Goal: Transaction & Acquisition: Purchase product/service

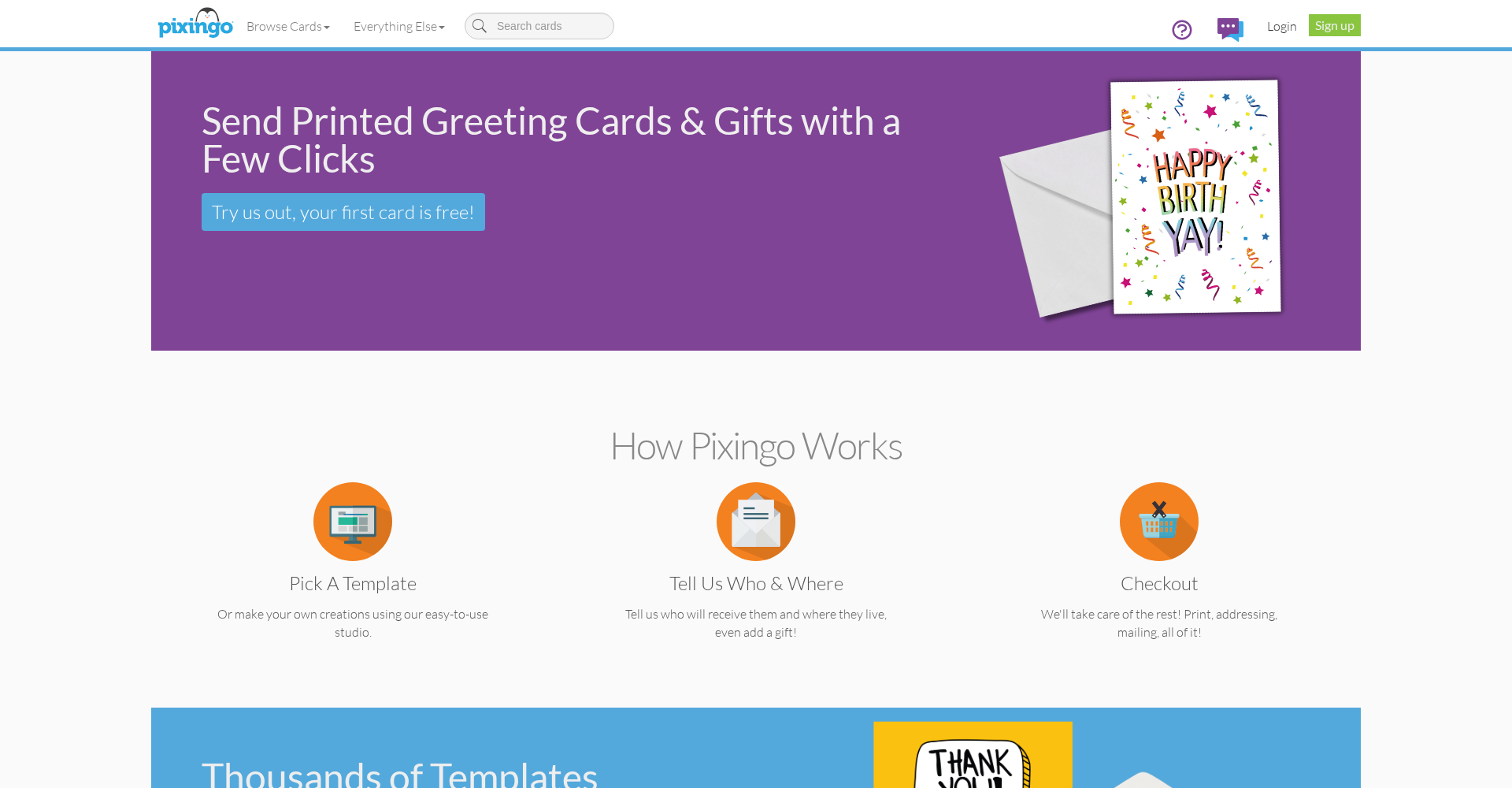
click at [1281, 28] on link "Login" at bounding box center [1281, 26] width 53 height 39
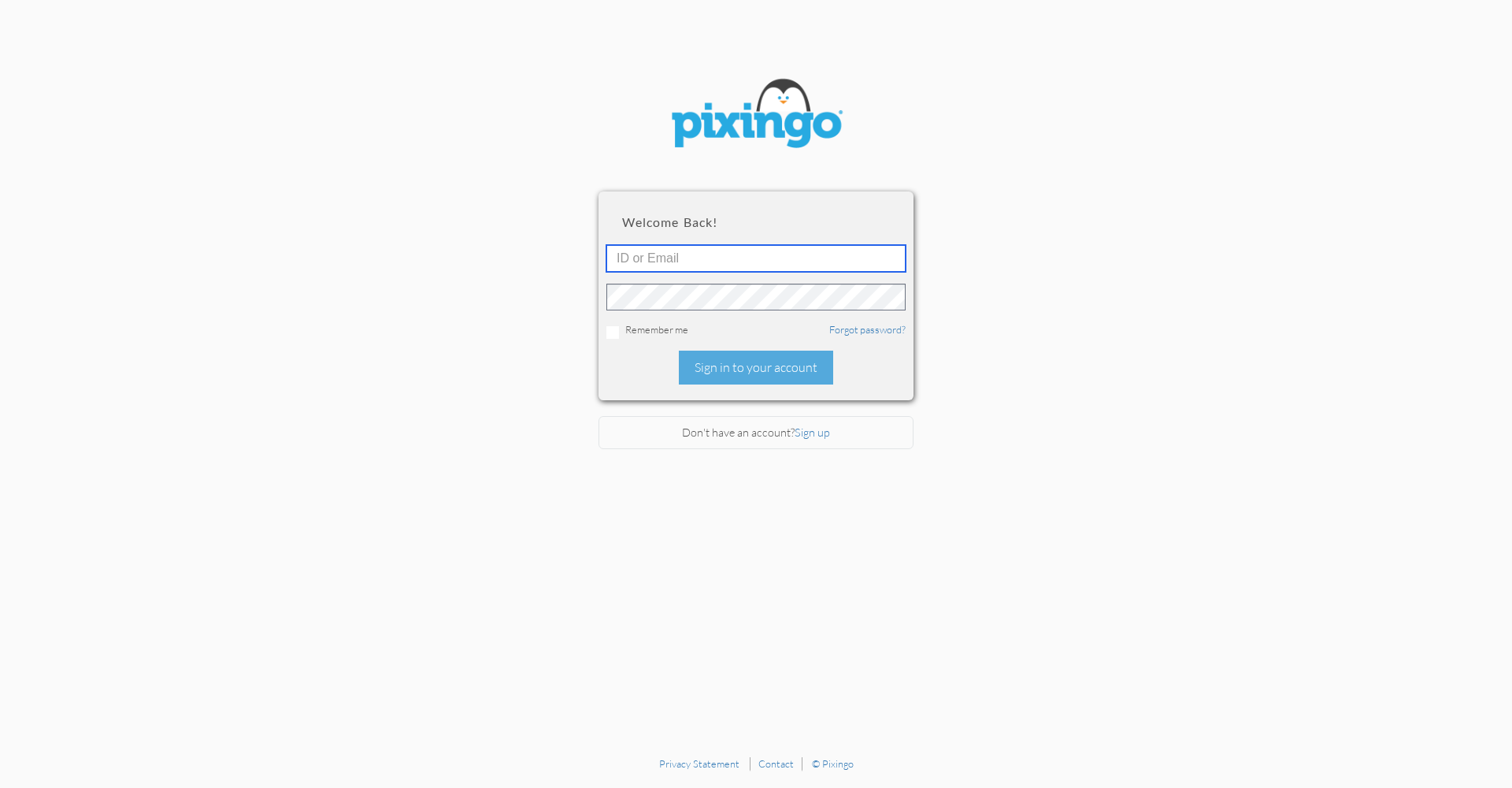
type input "[PERSON_NAME][EMAIL_ADDRESS][DOMAIN_NAME]"
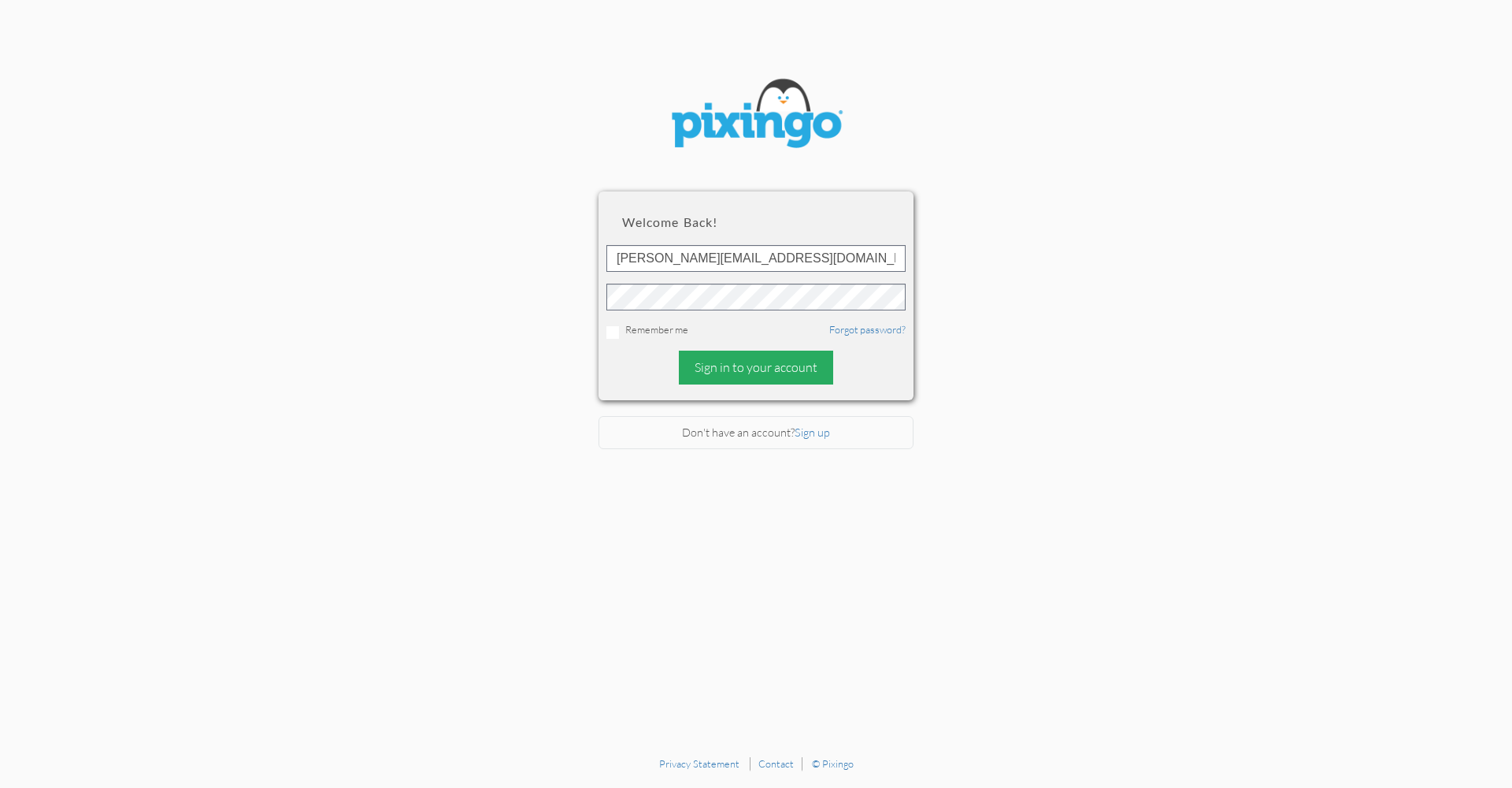
click at [768, 350] on div "Sign in to your account" at bounding box center [756, 367] width 154 height 34
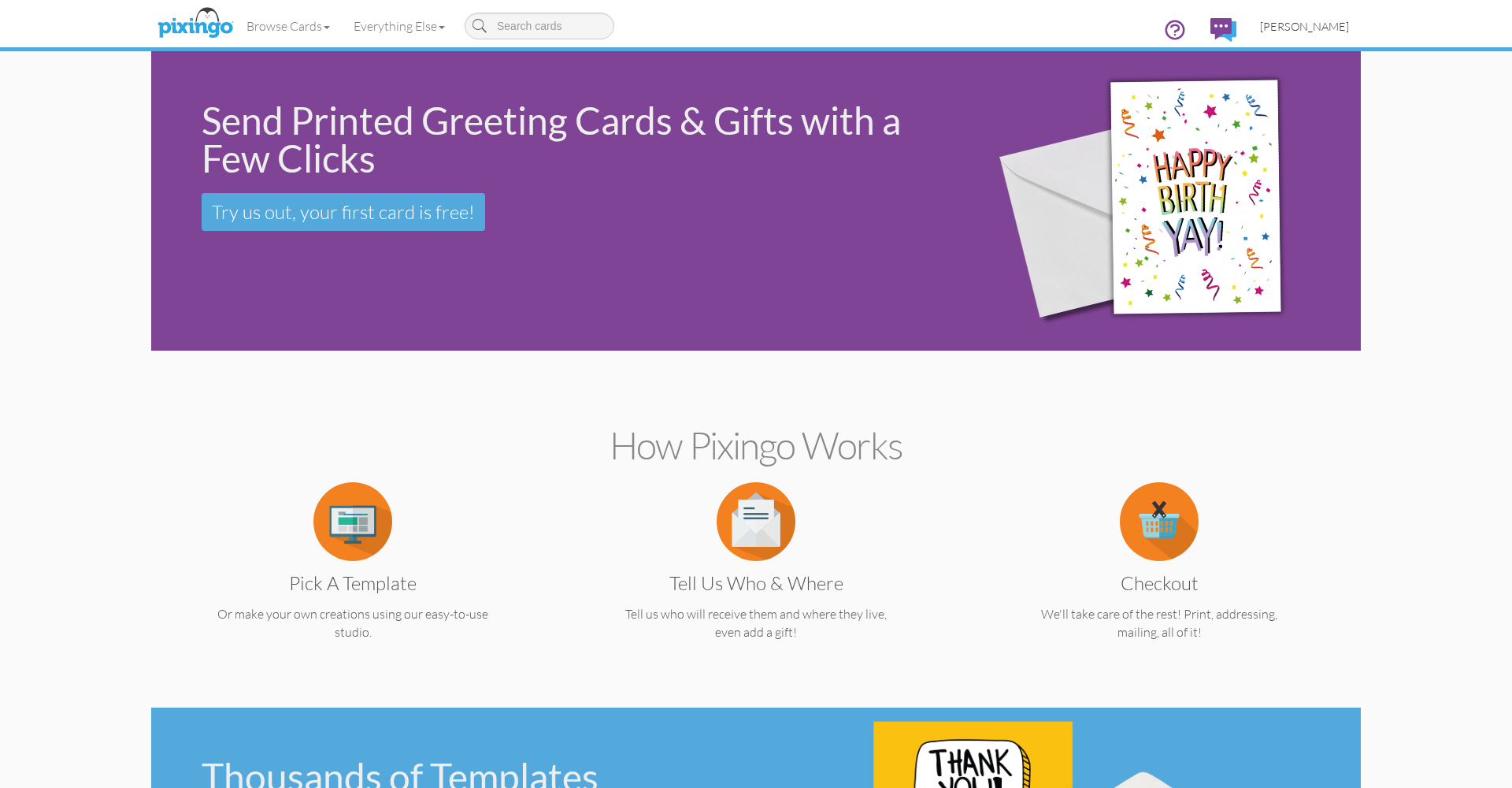
click at [1289, 30] on span "[PERSON_NAME]" at bounding box center [1305, 26] width 89 height 14
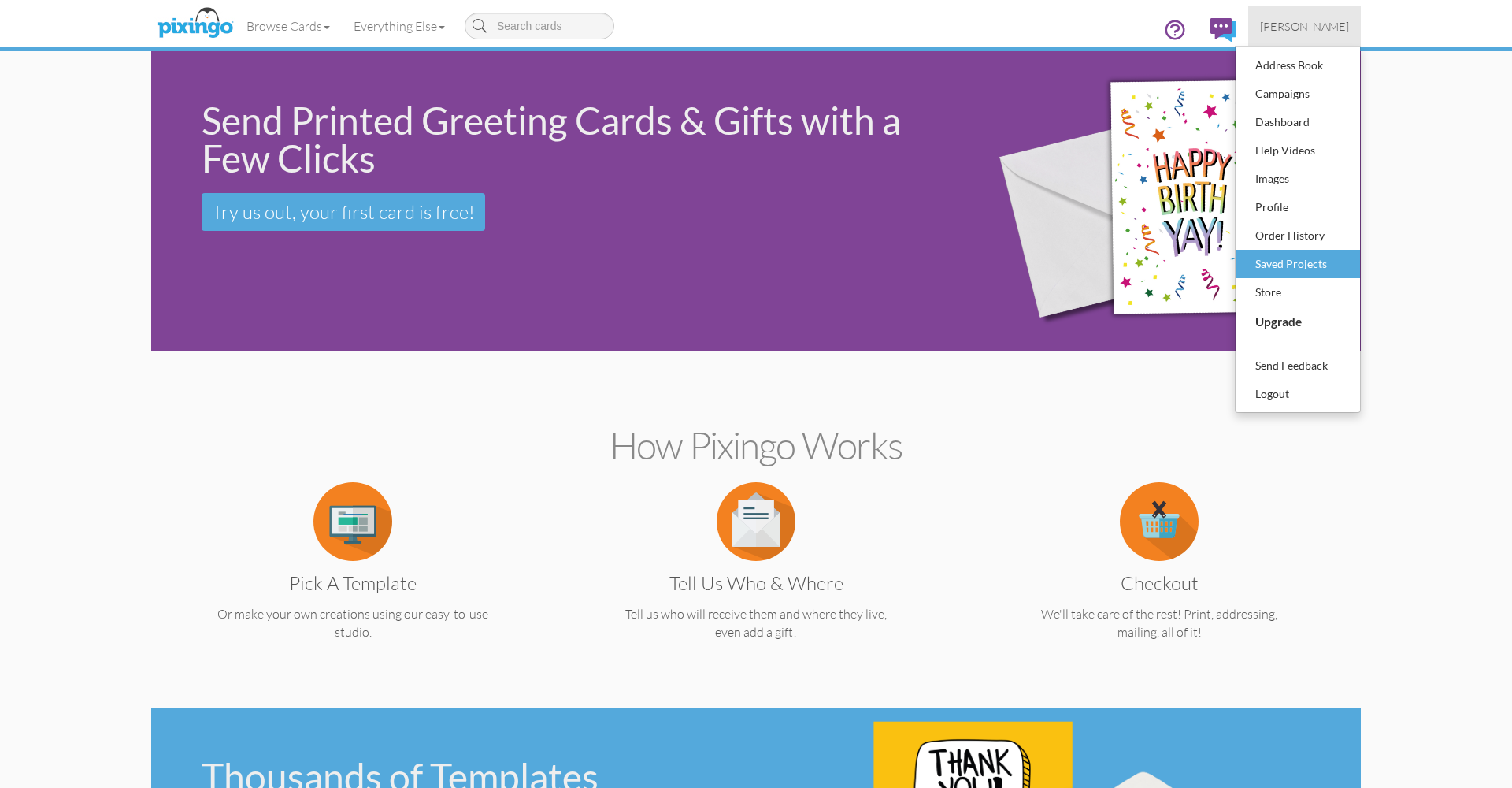
click at [1265, 267] on div "Saved Projects" at bounding box center [1297, 264] width 93 height 24
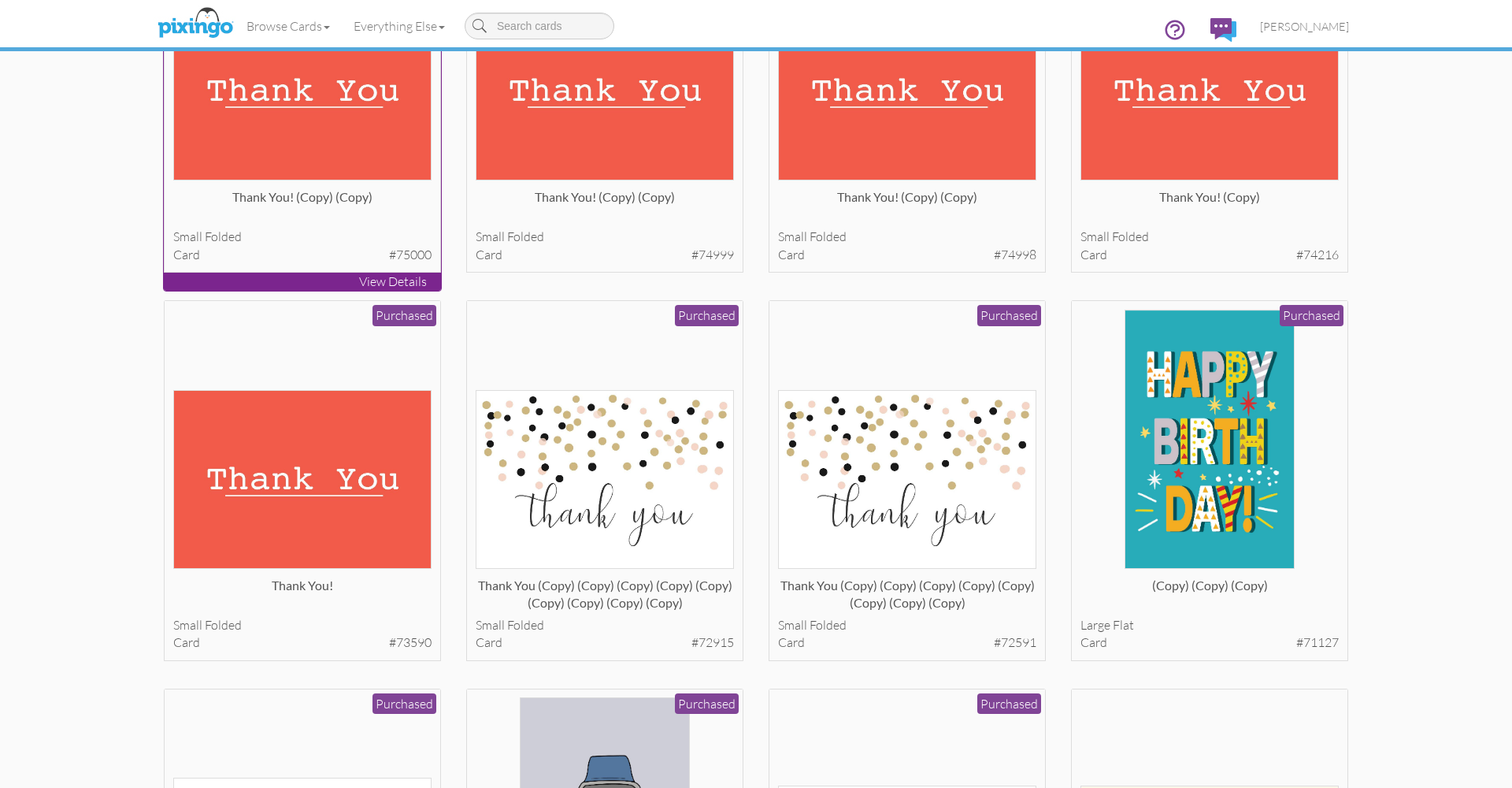
scroll to position [248, 0]
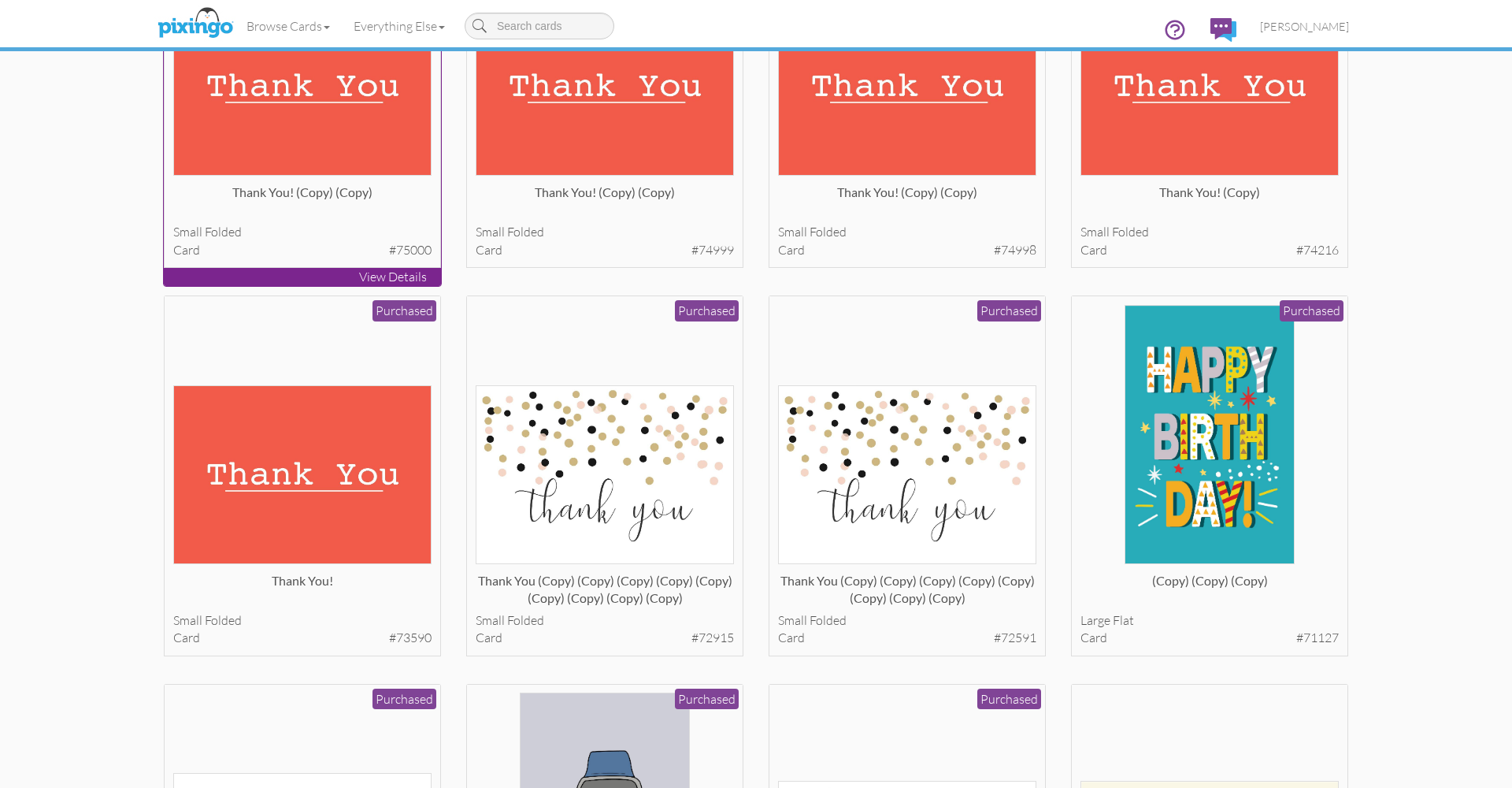
click at [324, 174] on img at bounding box center [302, 86] width 259 height 179
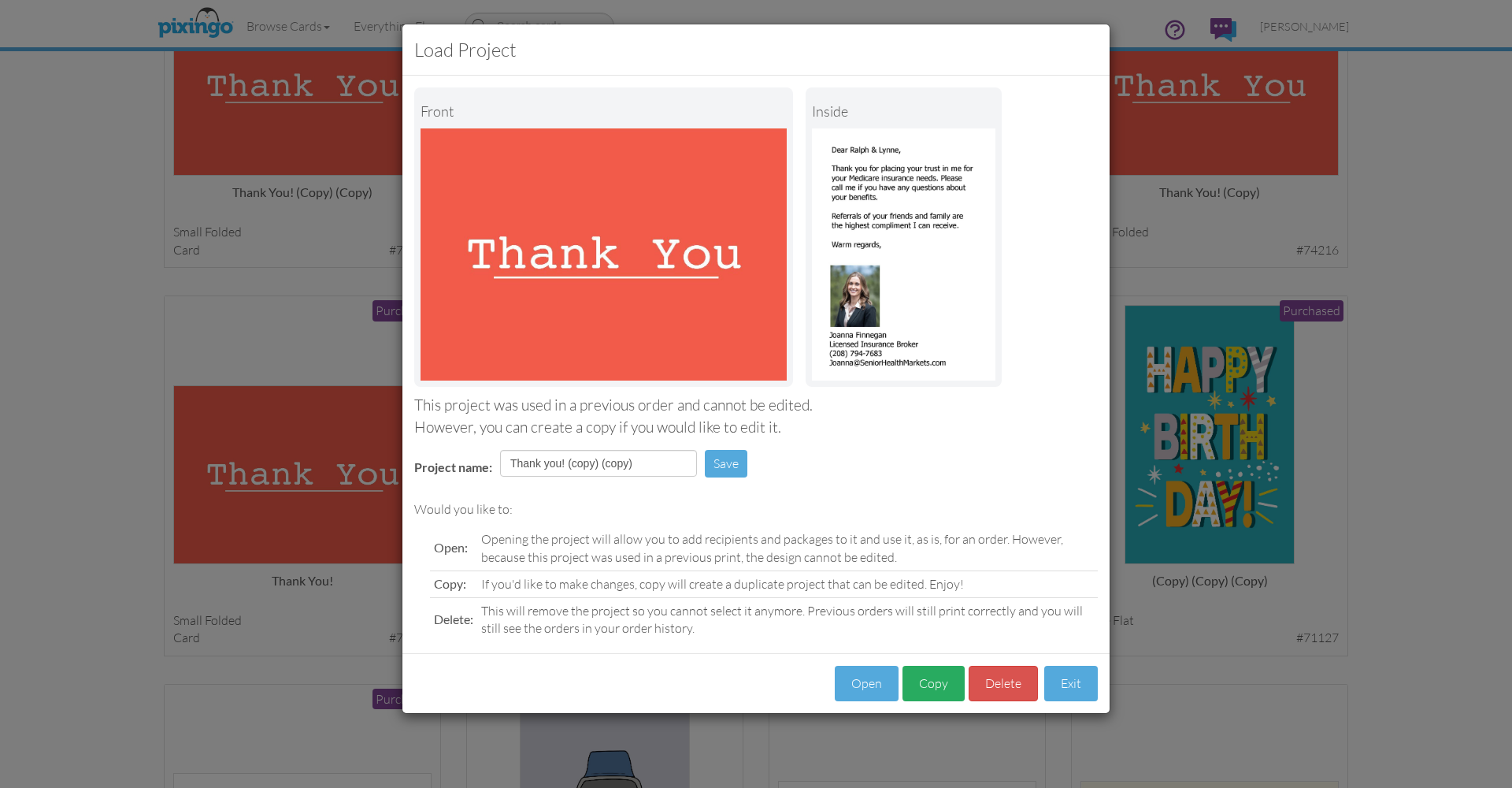
click at [926, 677] on button "Copy" at bounding box center [934, 683] width 62 height 35
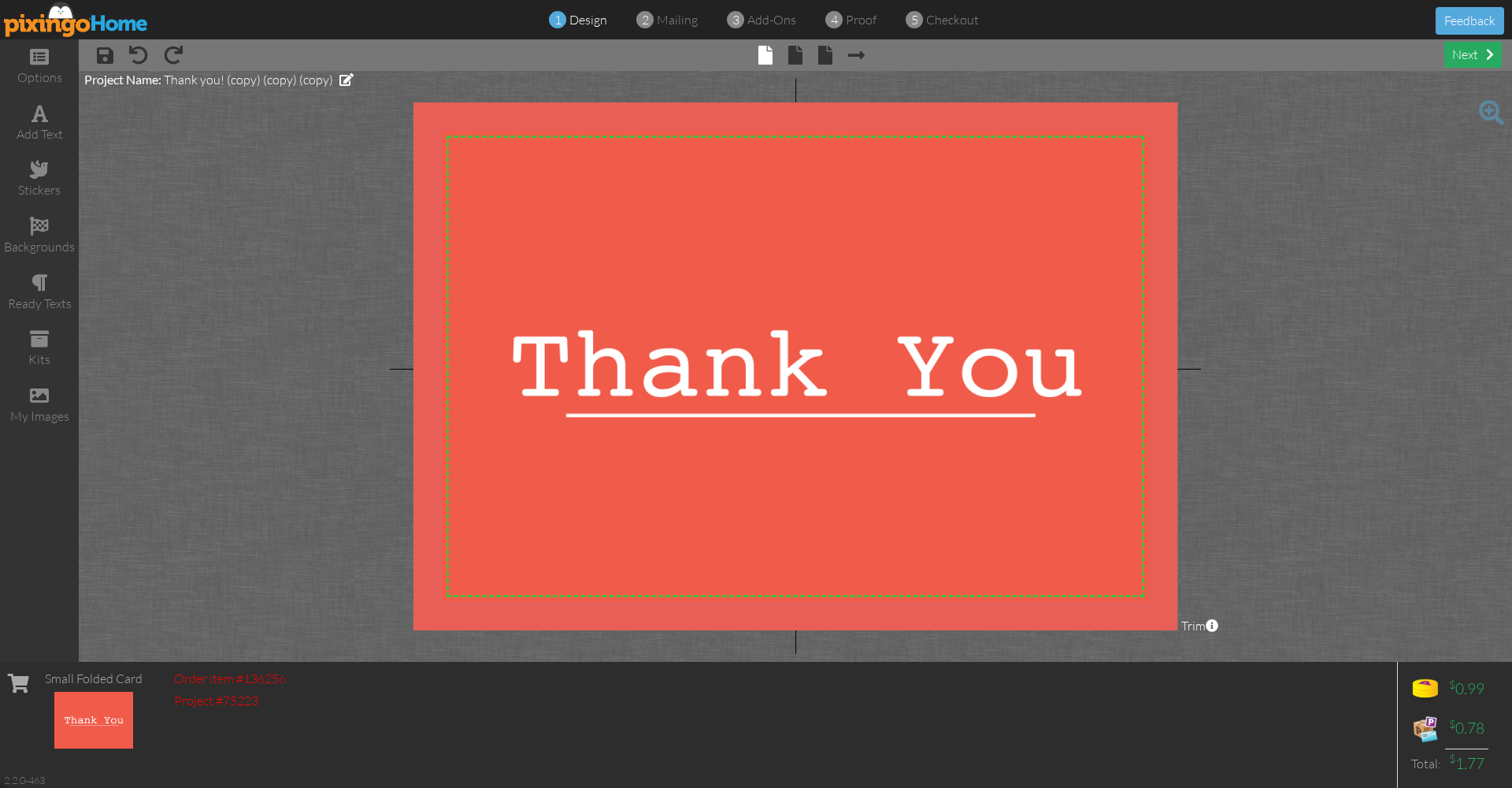
click at [1471, 54] on div "next" at bounding box center [1473, 54] width 57 height 26
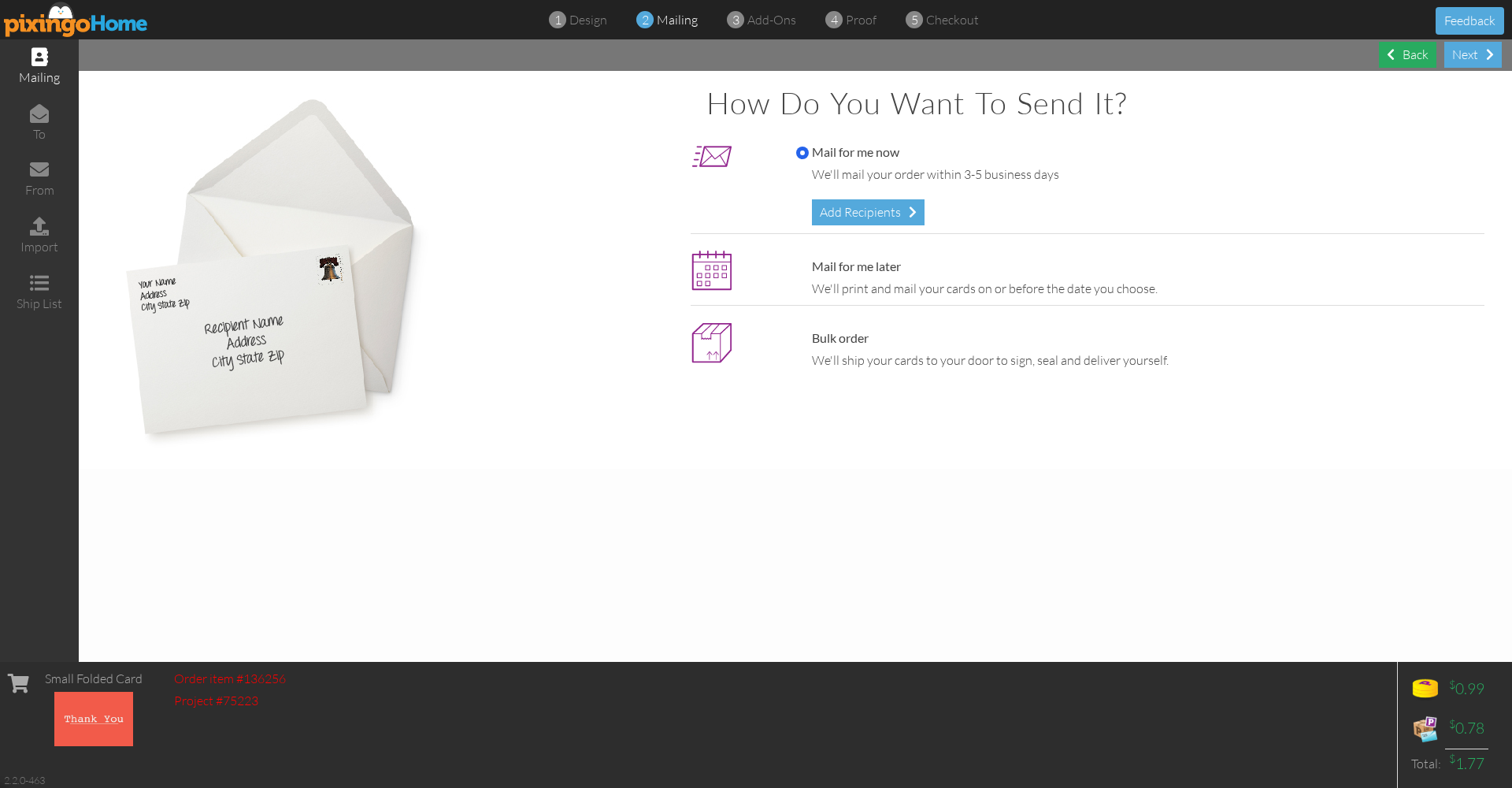
click at [1407, 54] on div "Back" at bounding box center [1407, 54] width 57 height 26
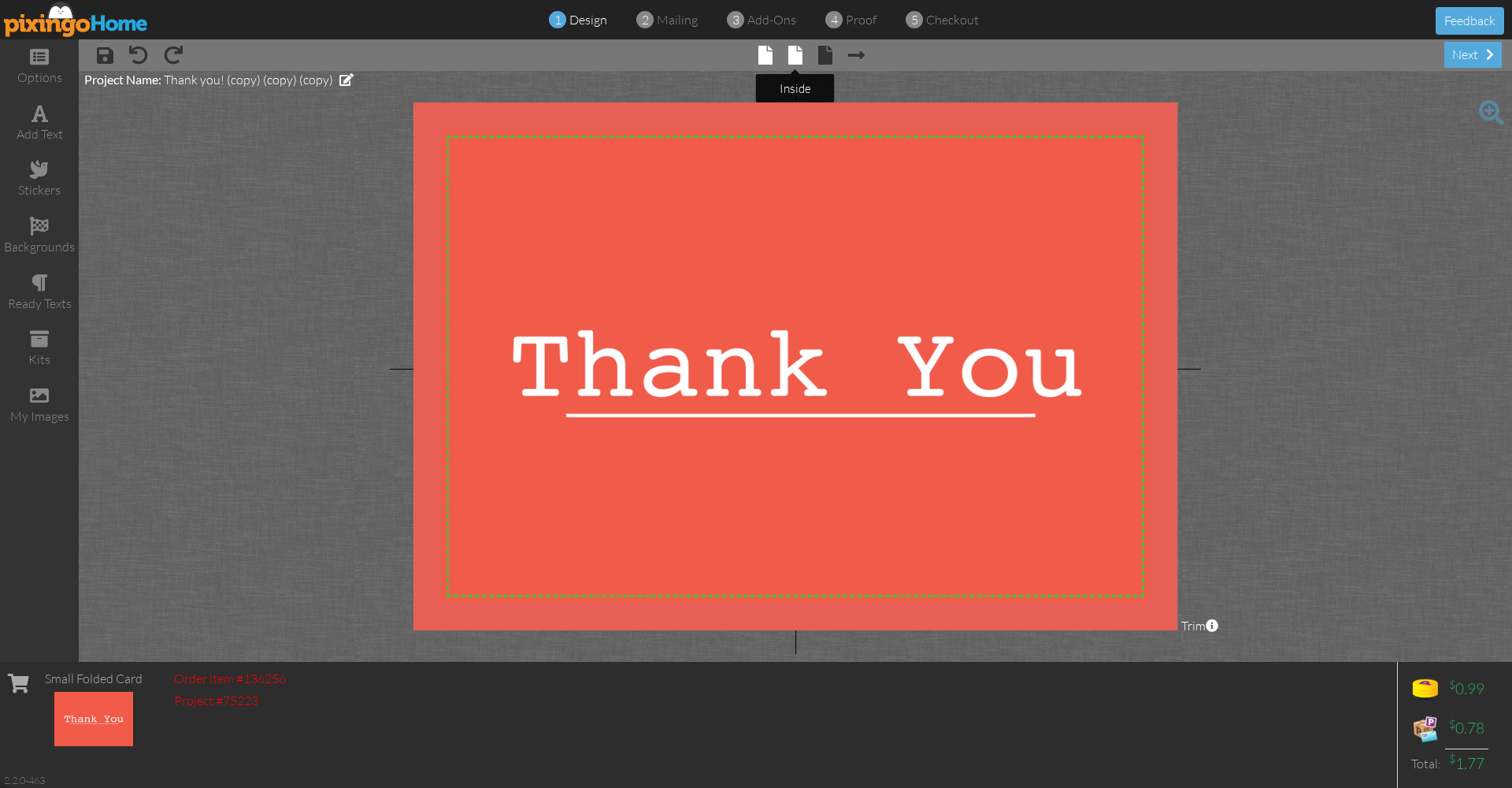
click at [797, 51] on span at bounding box center [795, 55] width 14 height 19
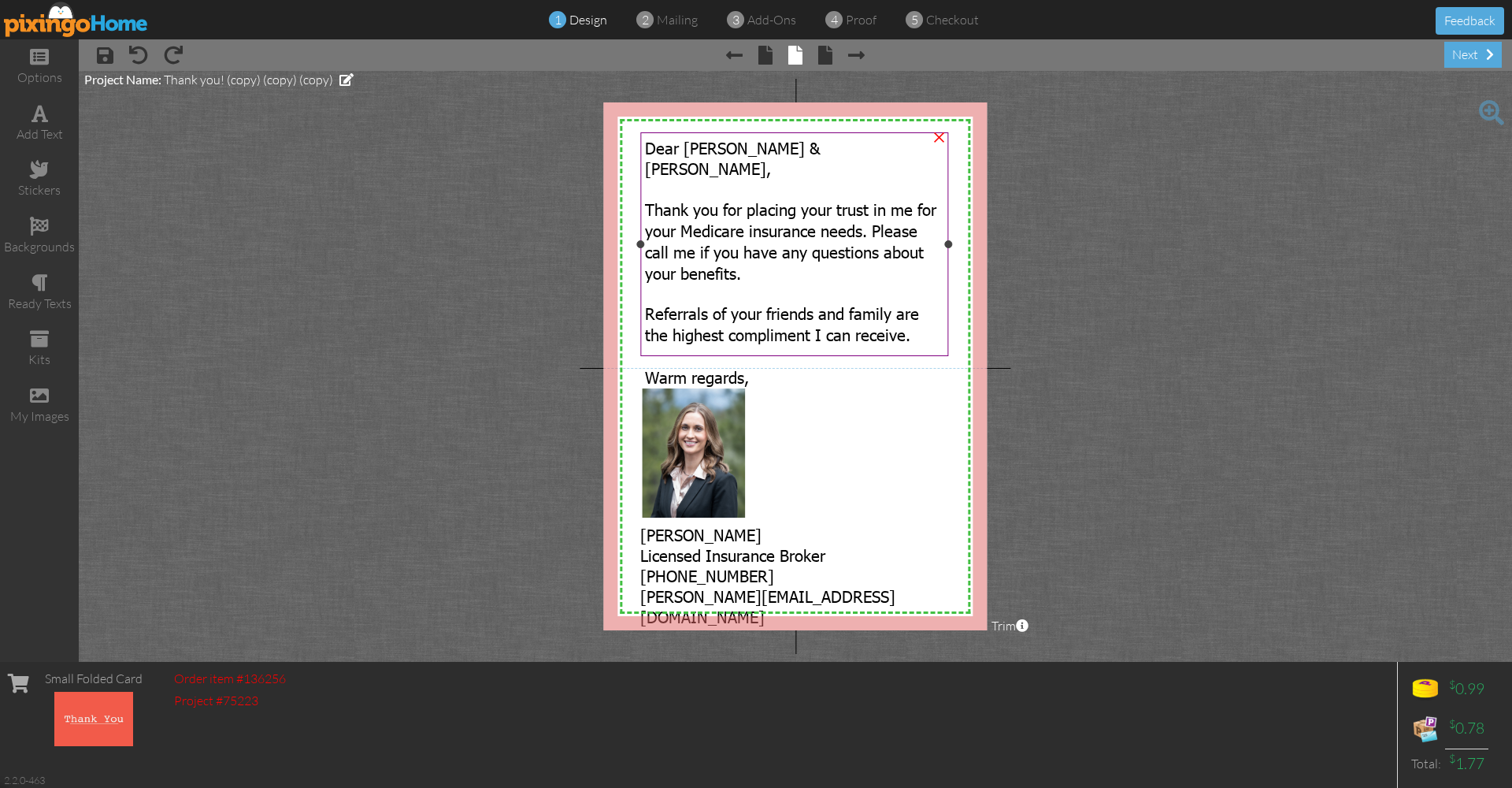
click at [697, 149] on span "Dear [PERSON_NAME] & [PERSON_NAME]," at bounding box center [732, 157] width 176 height 41
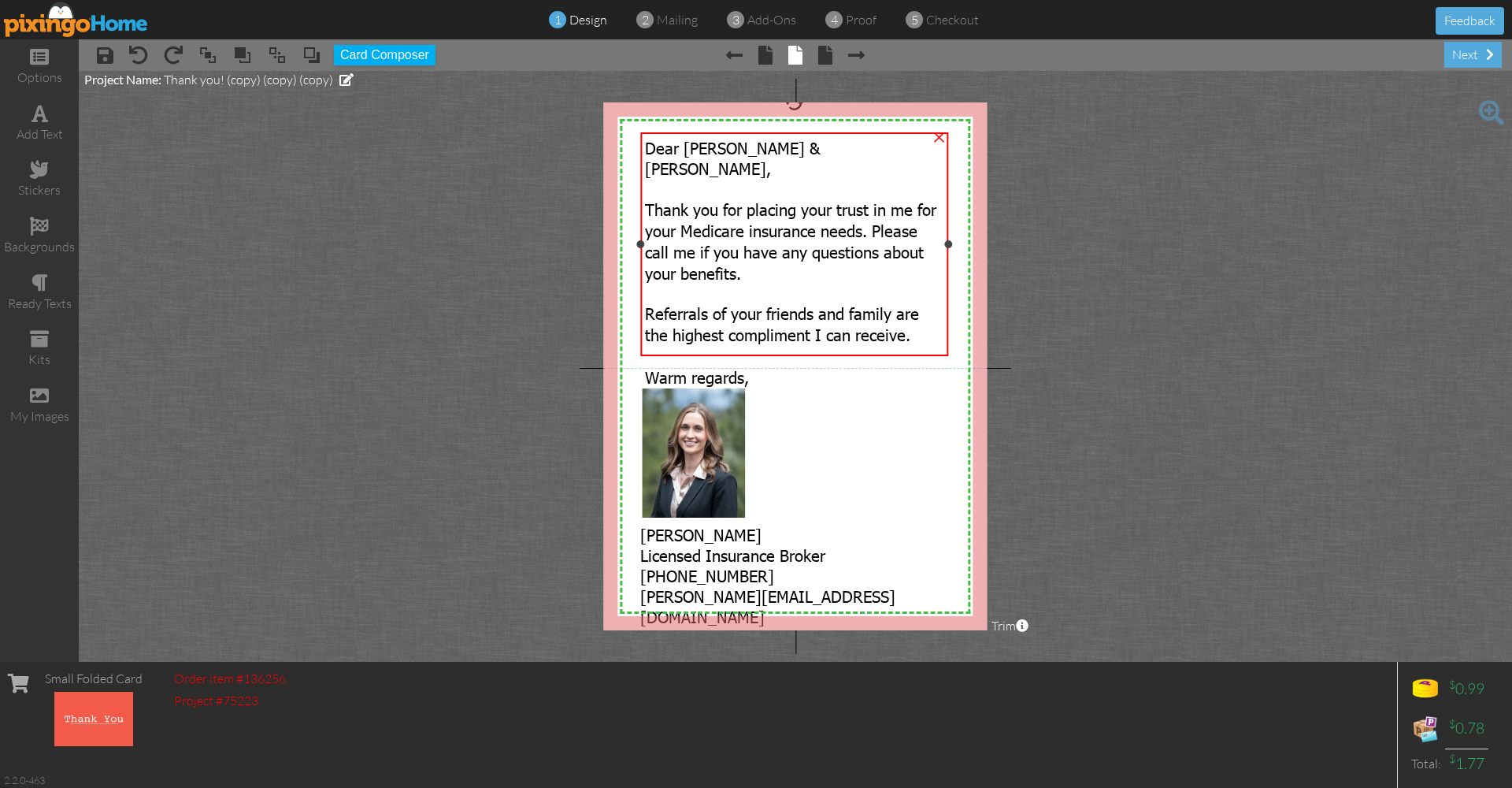
click at [770, 153] on span "Dear [PERSON_NAME] & [PERSON_NAME]," at bounding box center [732, 157] width 176 height 41
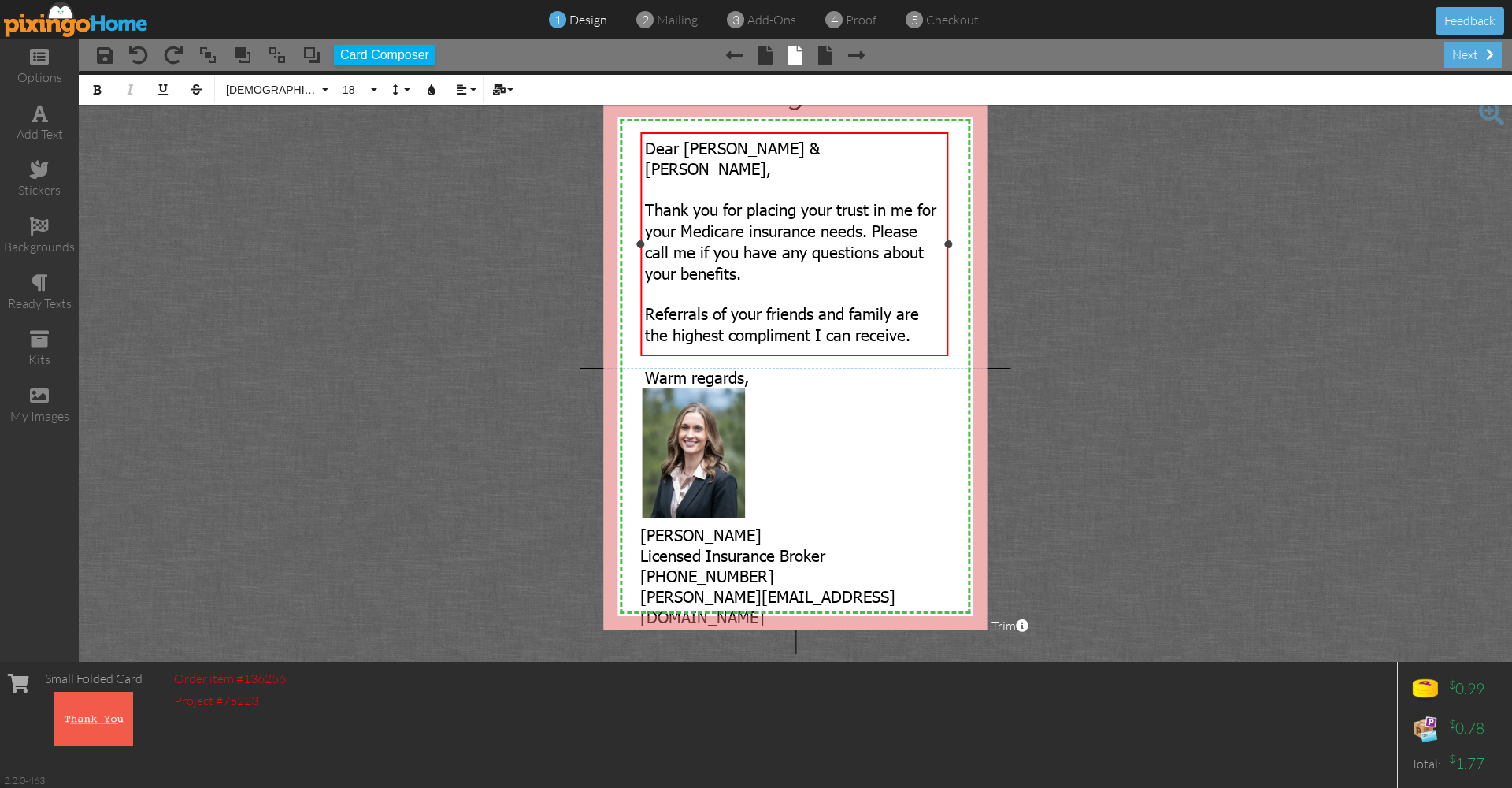
click at [782, 149] on span "Dear [PERSON_NAME] & [PERSON_NAME]," at bounding box center [732, 157] width 176 height 41
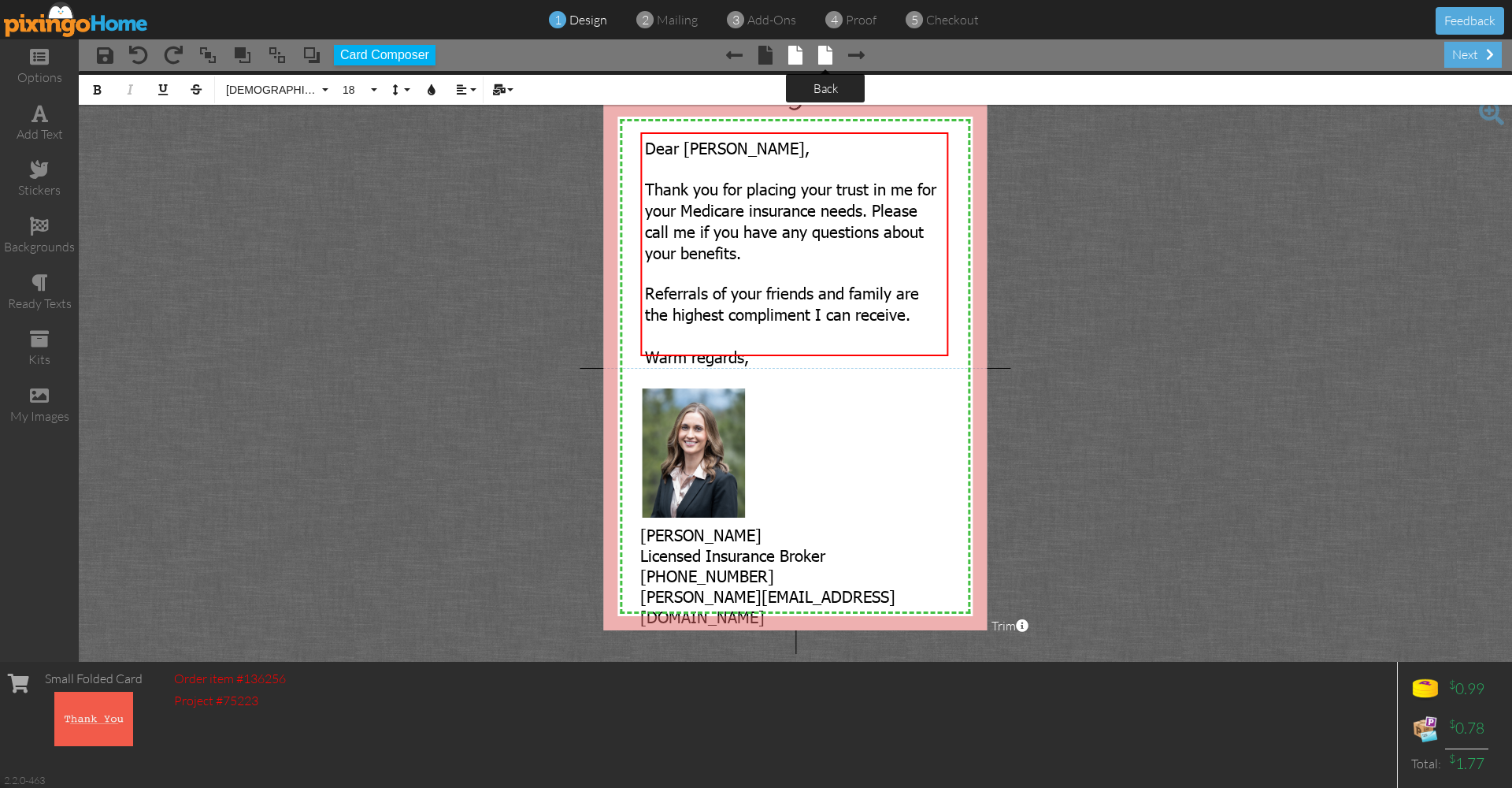
click at [826, 57] on span at bounding box center [825, 55] width 14 height 19
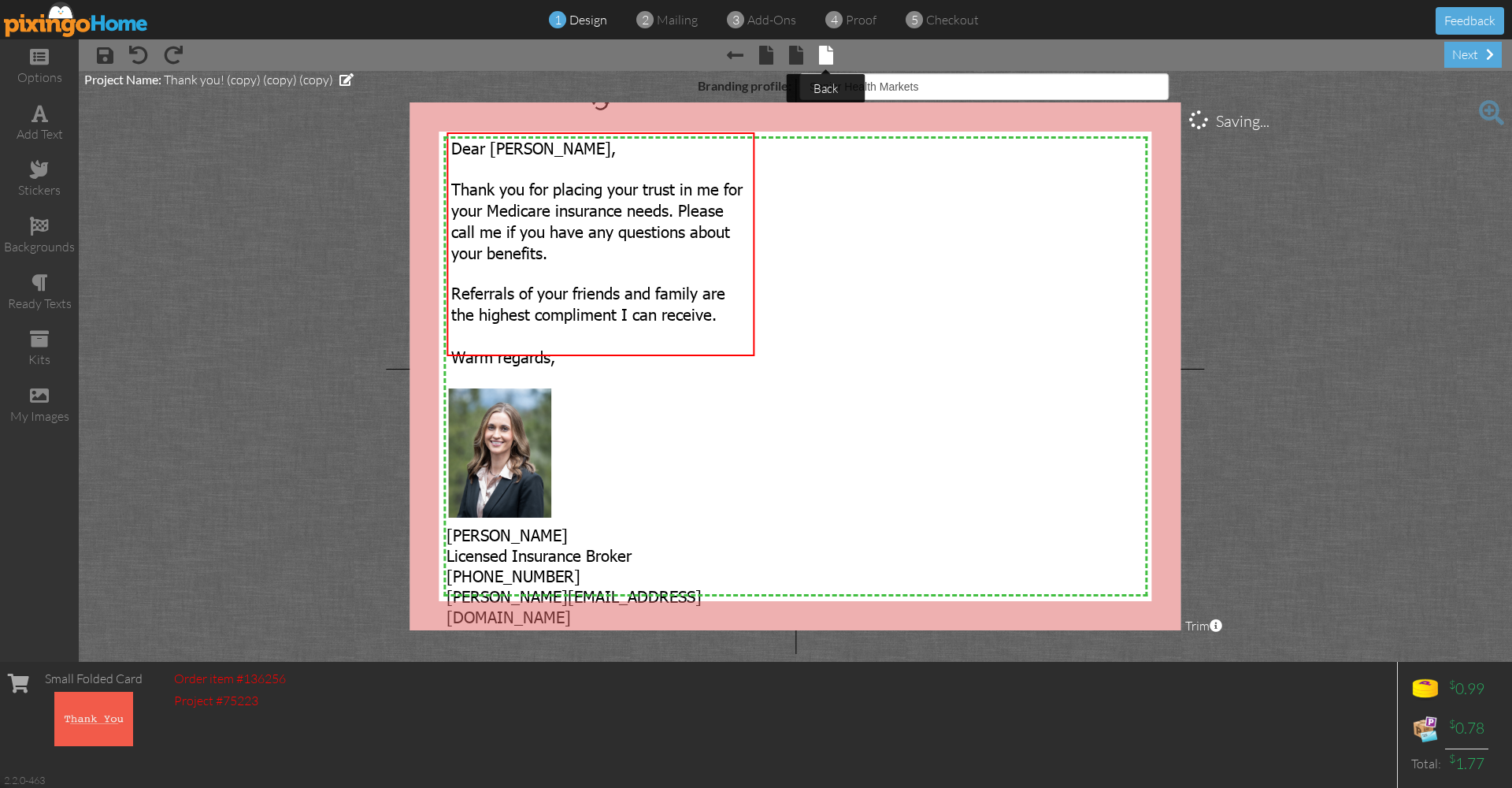
select select "object:1019"
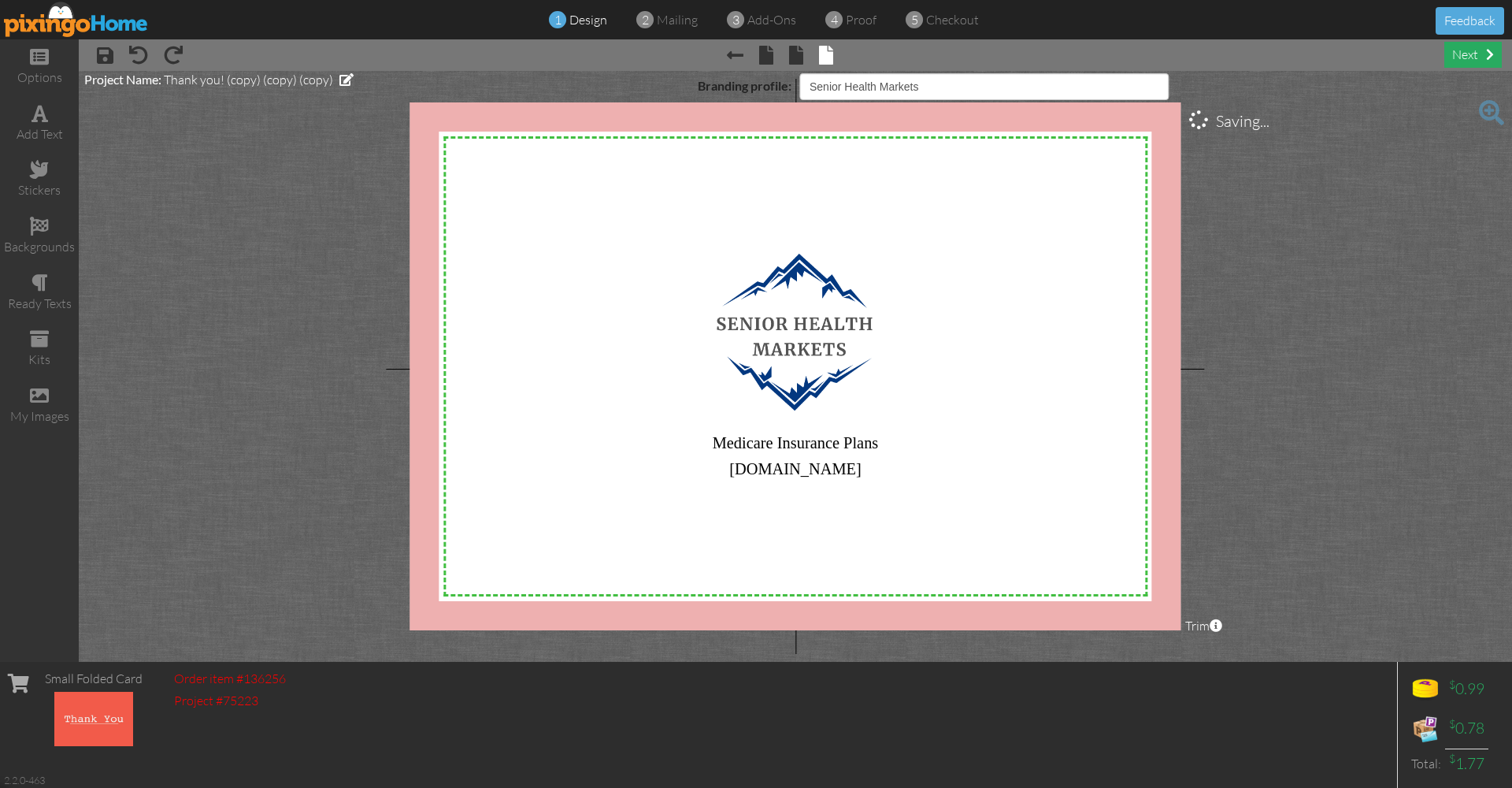
click at [1467, 61] on div "next" at bounding box center [1473, 54] width 57 height 26
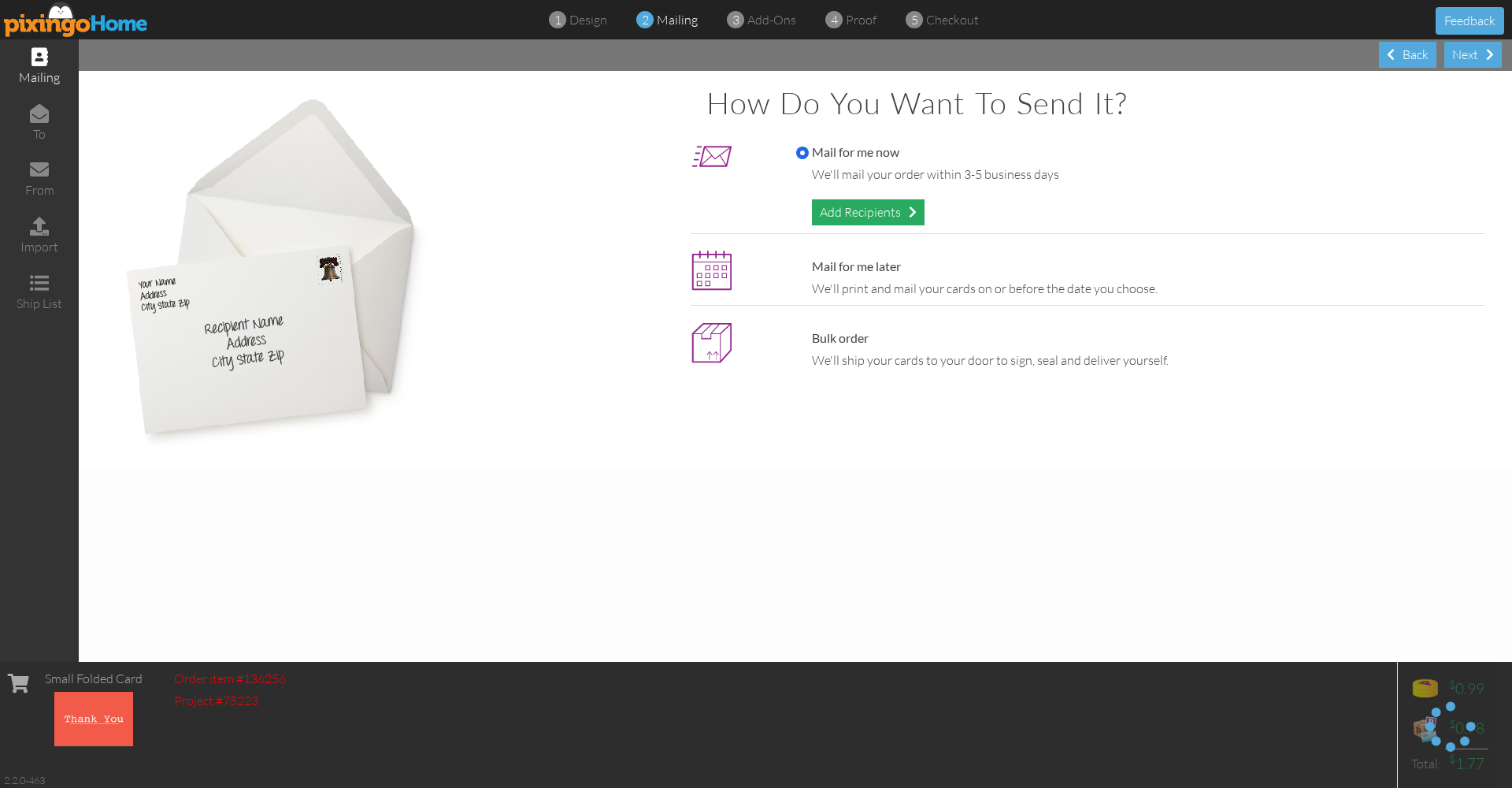
click at [837, 215] on div "Add Recipients" at bounding box center [867, 212] width 113 height 26
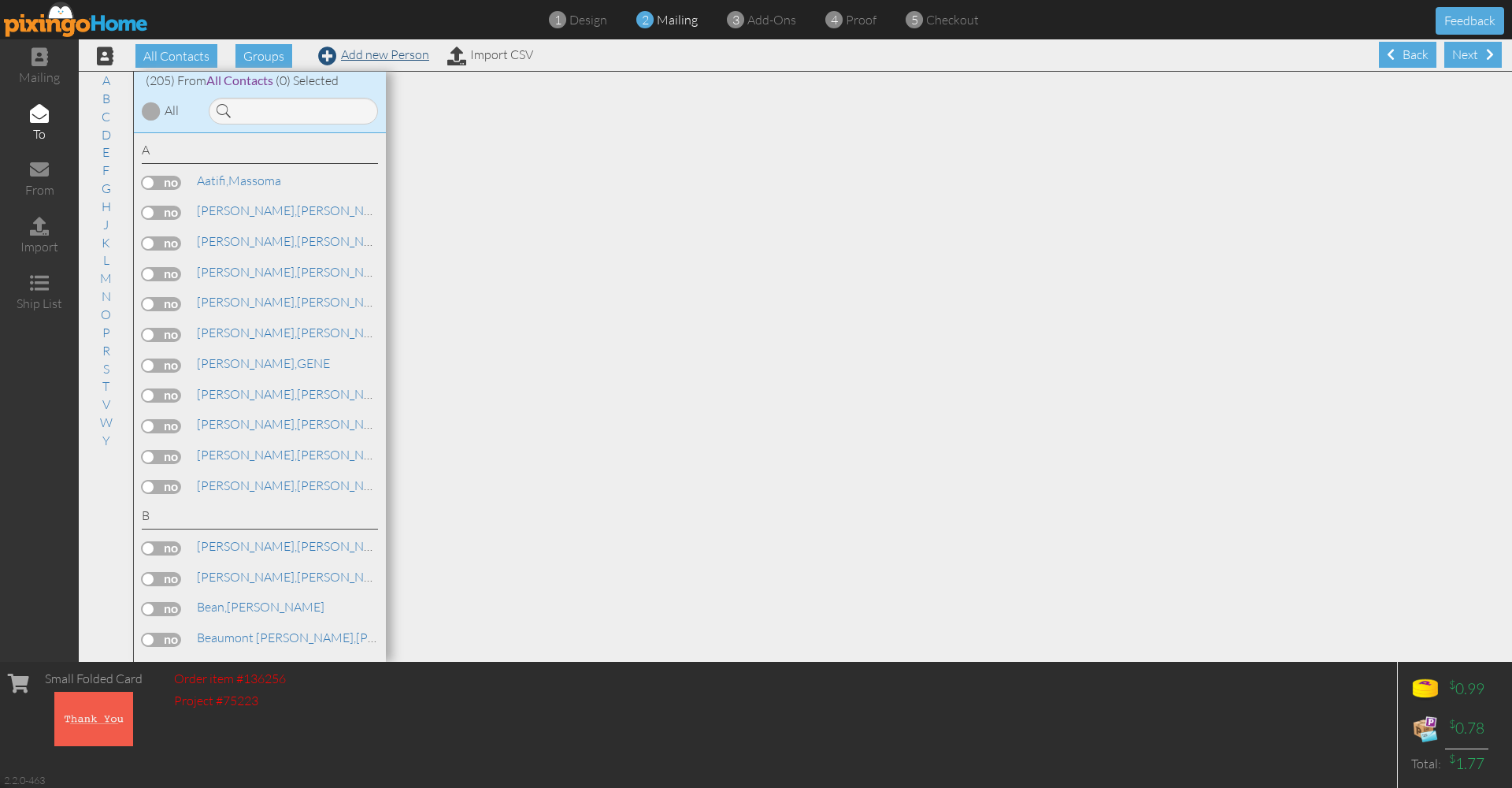
click at [367, 54] on link "Add new Person" at bounding box center [373, 54] width 111 height 16
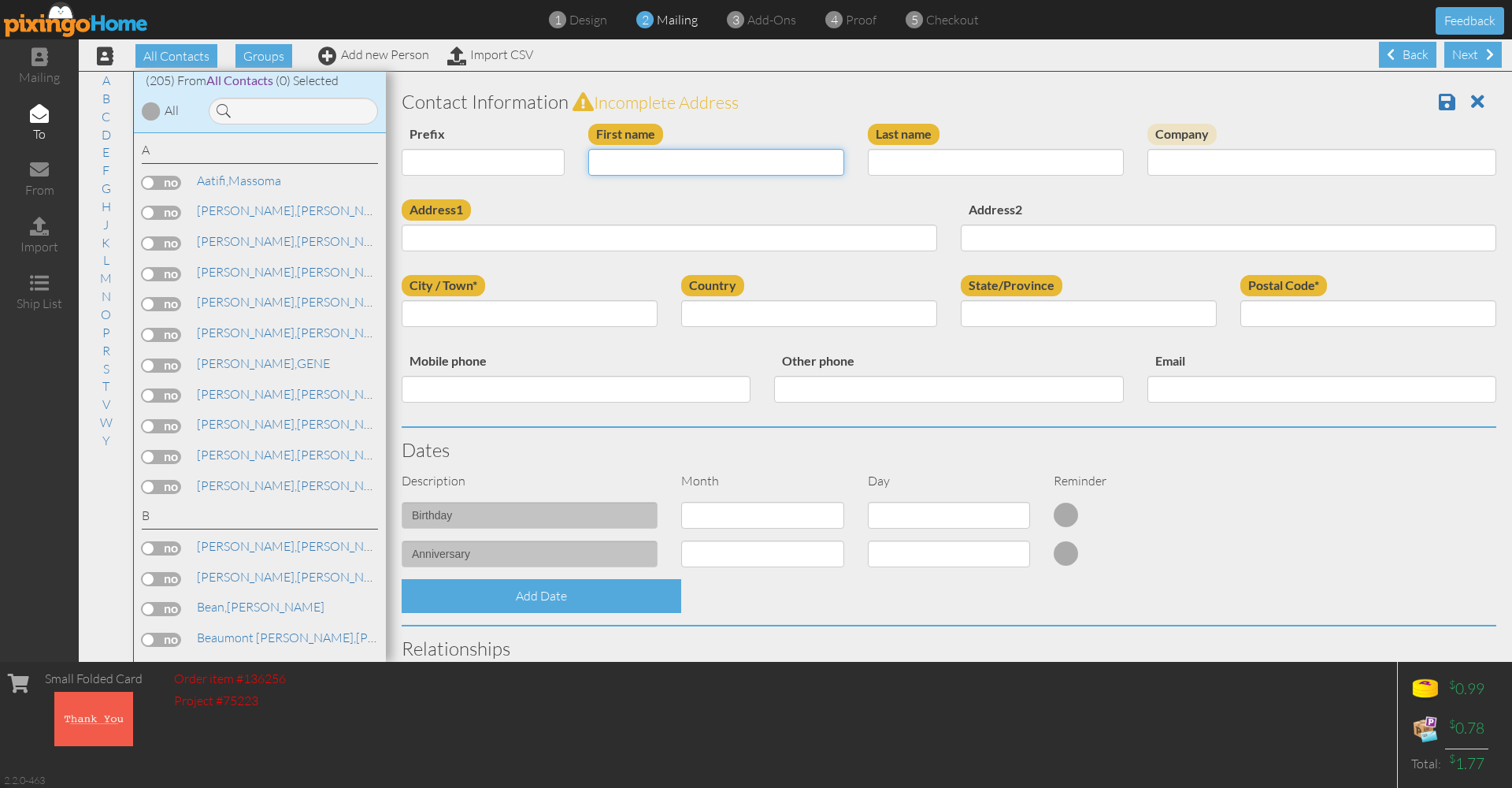
drag, startPoint x: 656, startPoint y: 166, endPoint x: 606, endPoint y: 126, distance: 64.0
type input "[PERSON_NAME]"
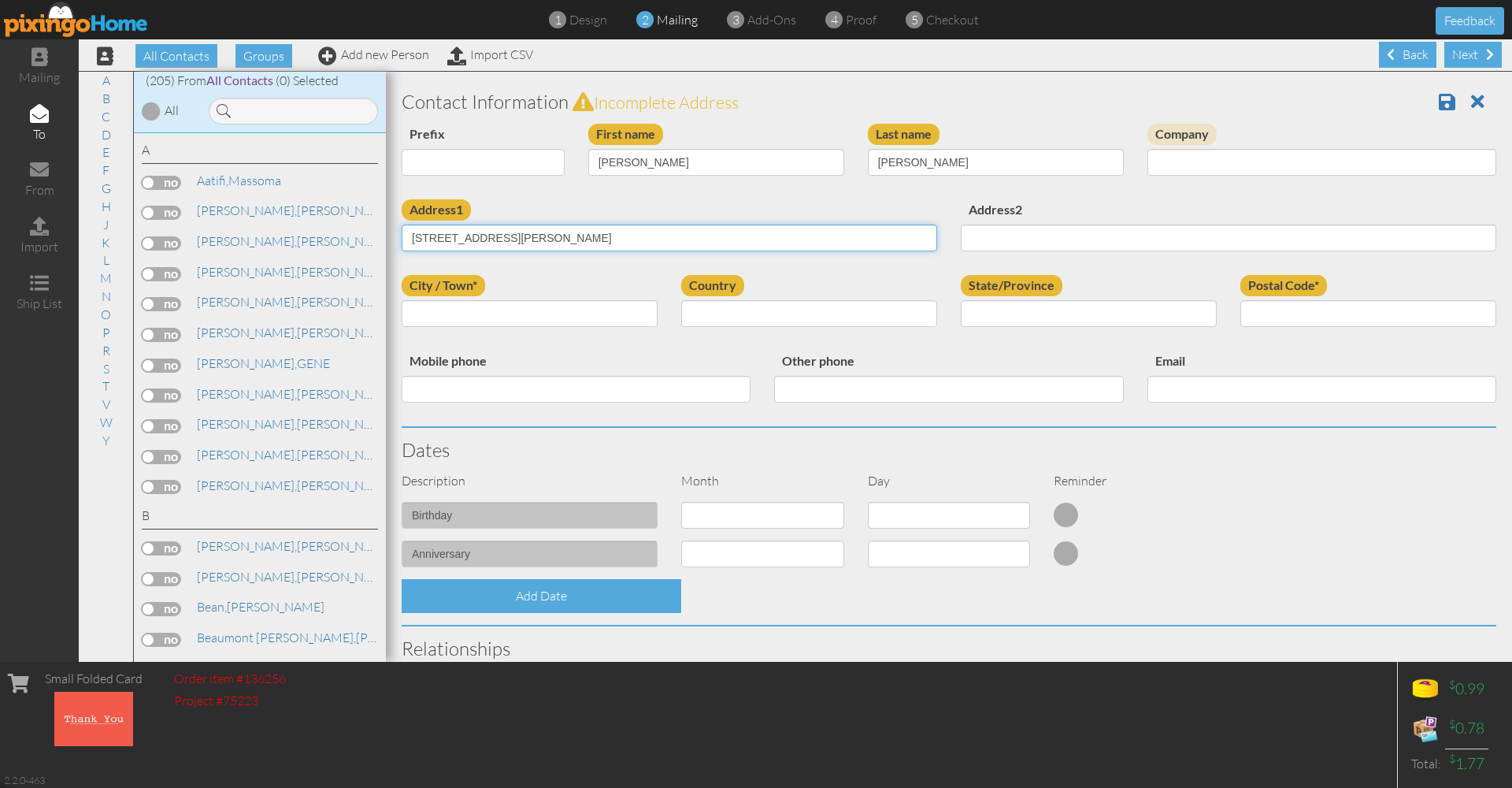
type input "[STREET_ADDRESS][PERSON_NAME]"
type input "Rathdrum"
select select "object:1765"
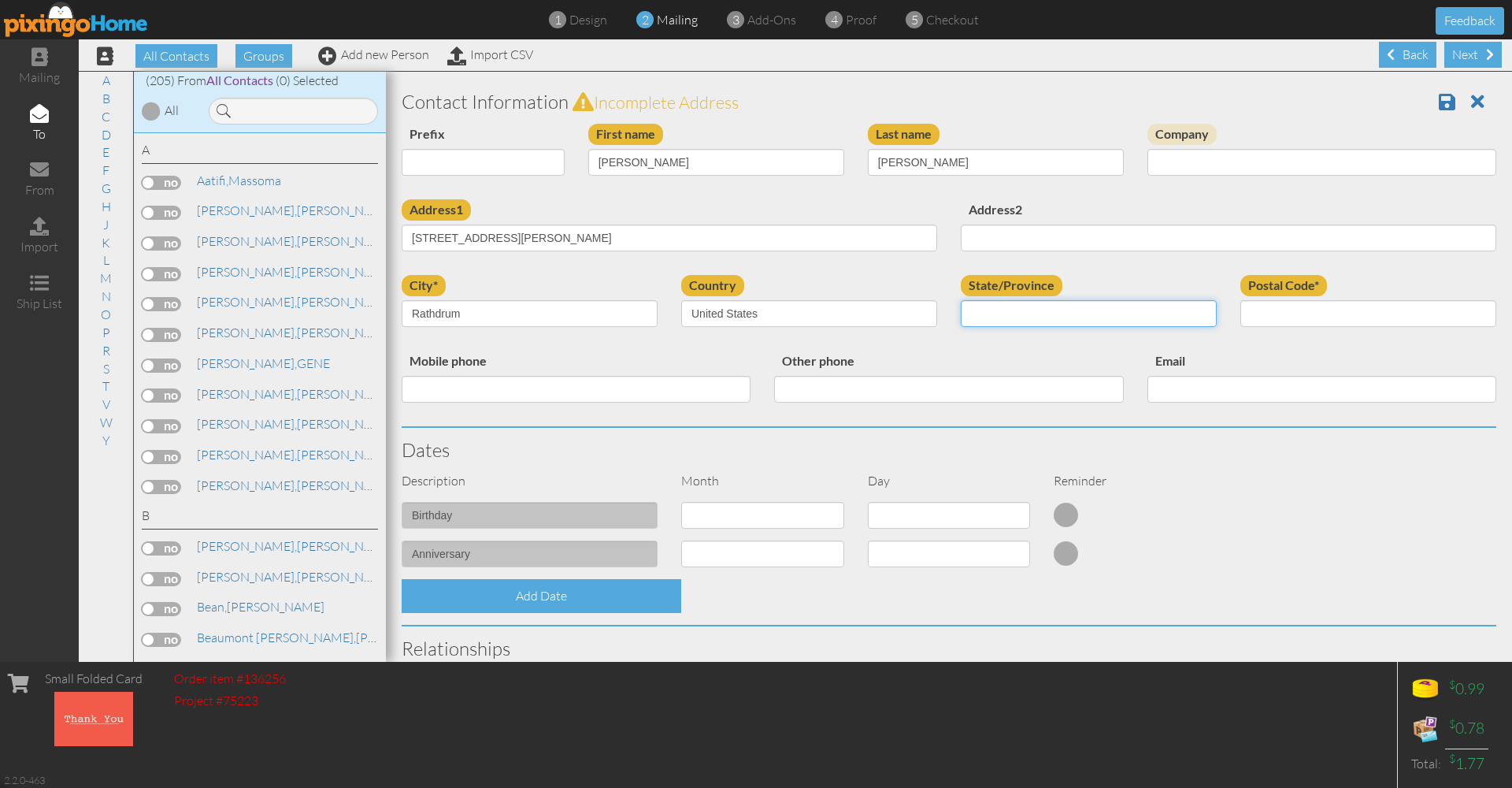
select select "object:2028"
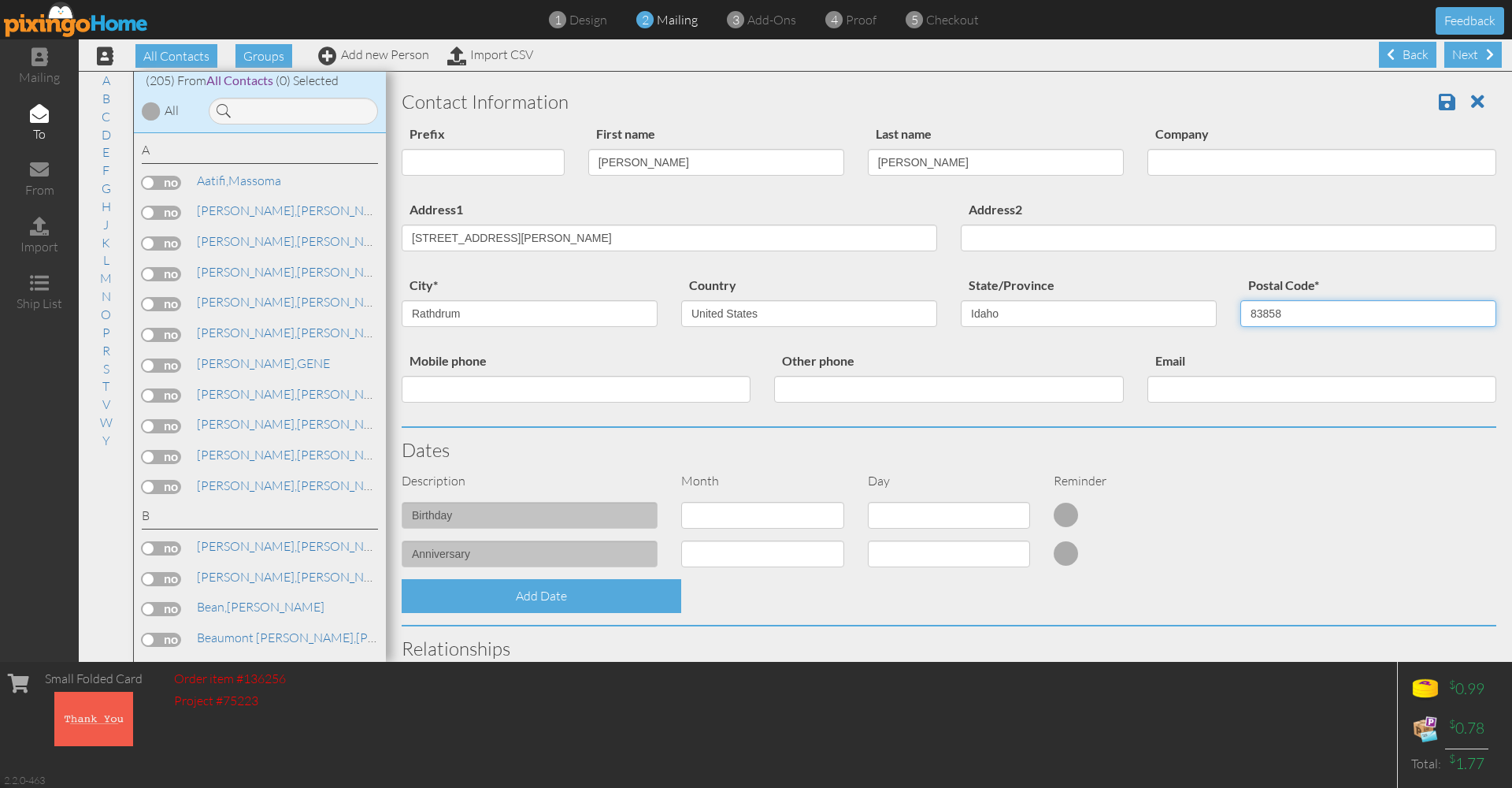
type input "83858"
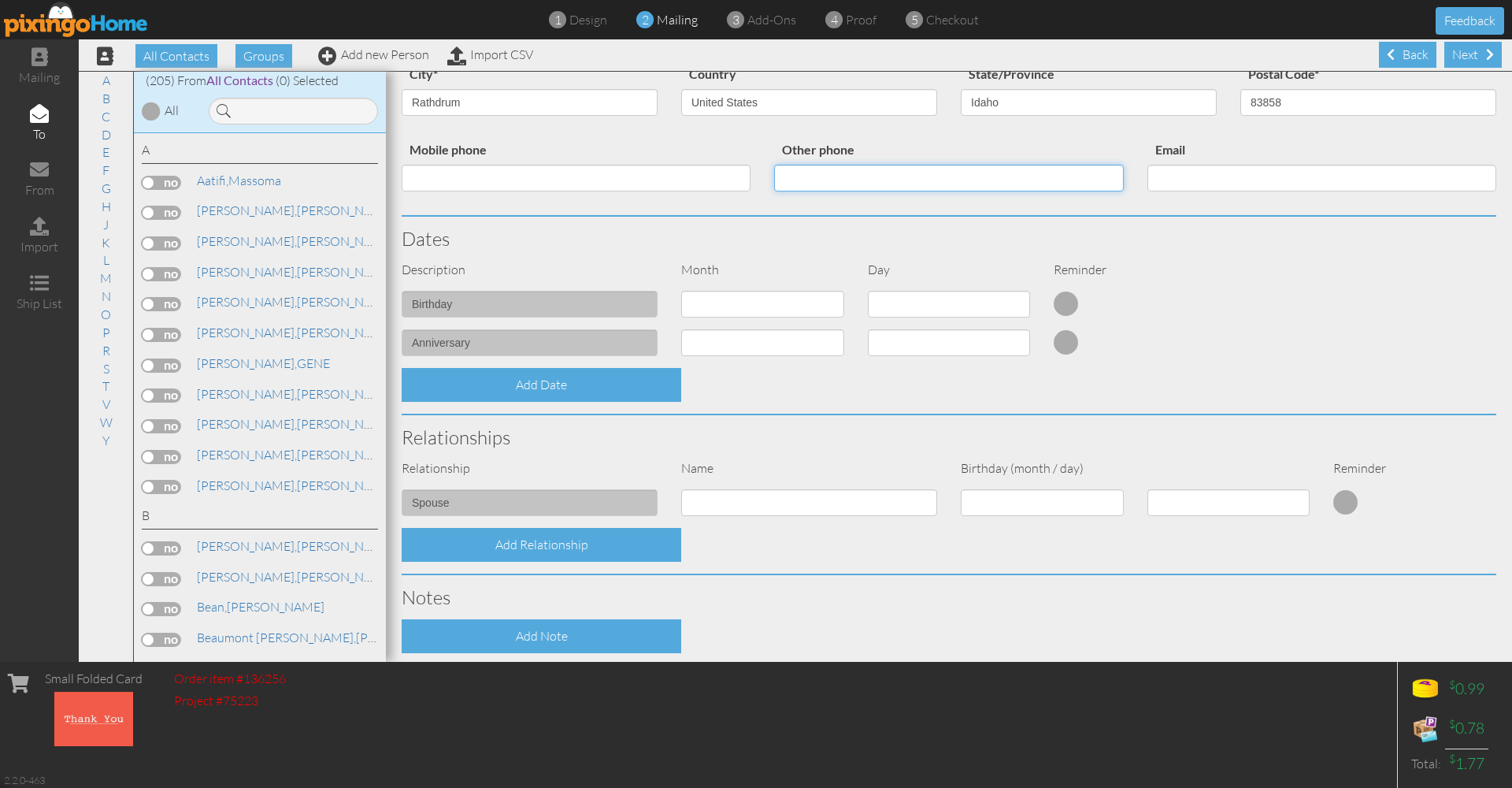
scroll to position [296, 0]
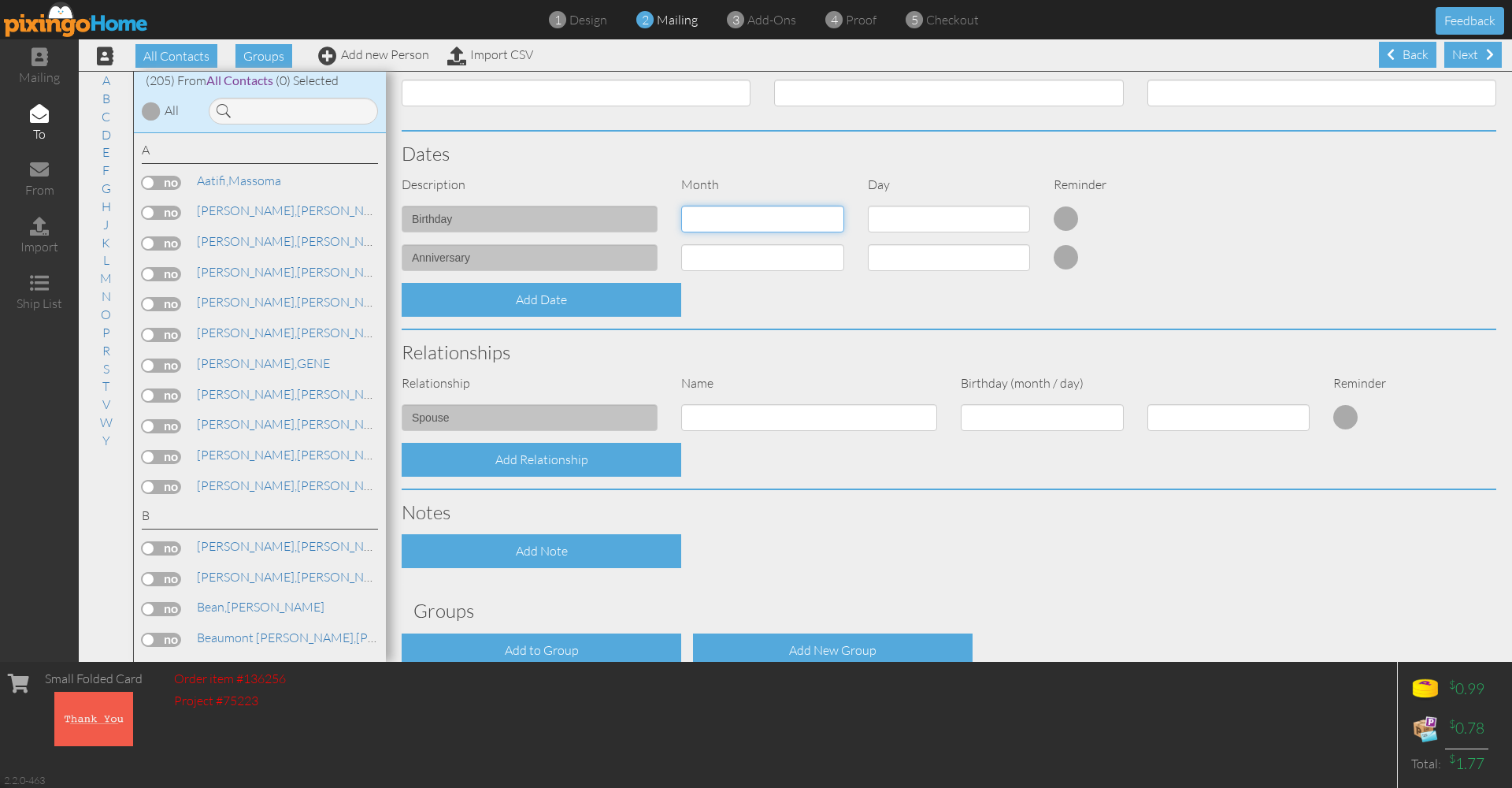
select select "object:1759"
select select "number:8"
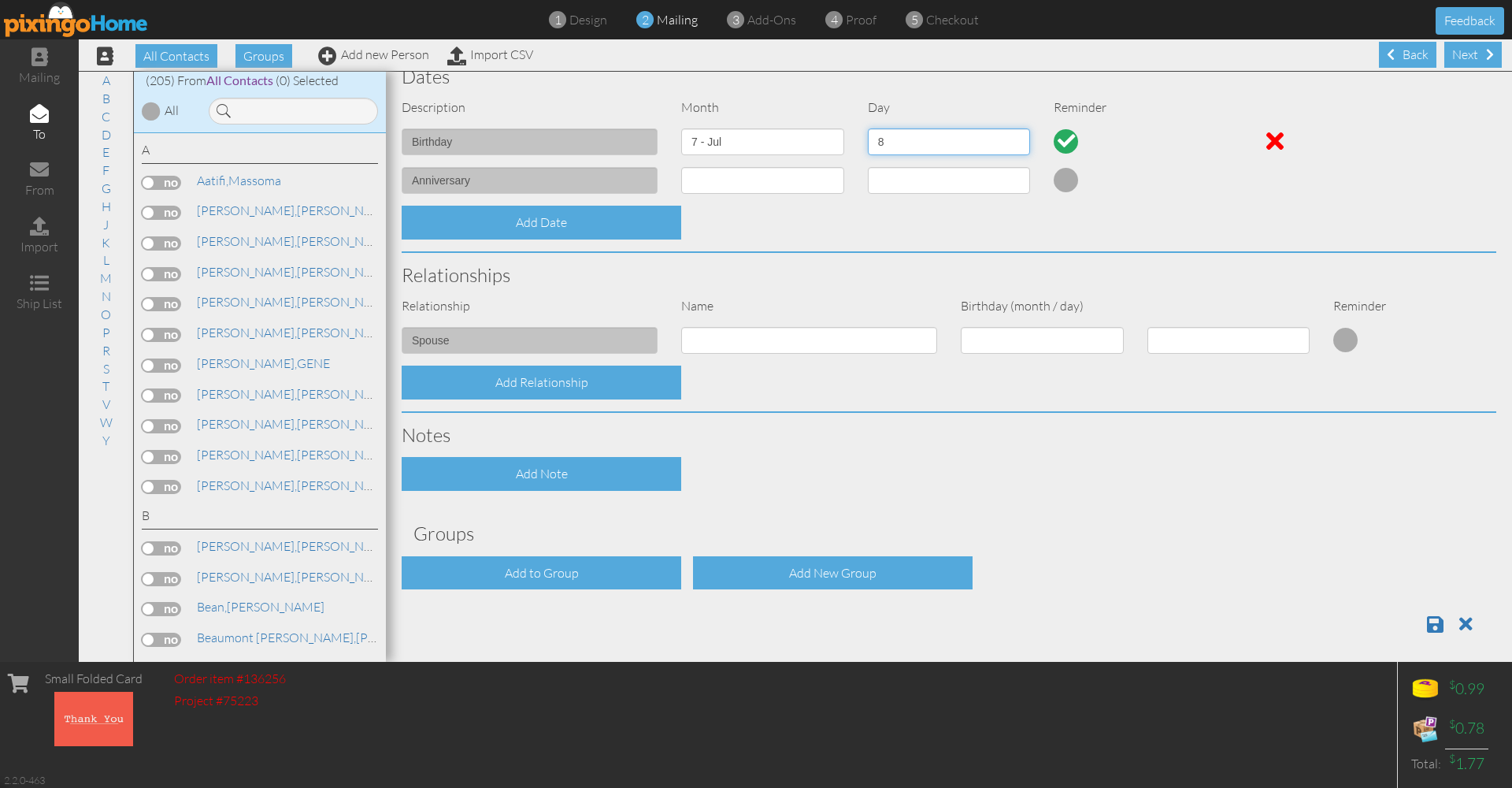
scroll to position [0, 0]
click at [1433, 615] on span at bounding box center [1435, 624] width 17 height 19
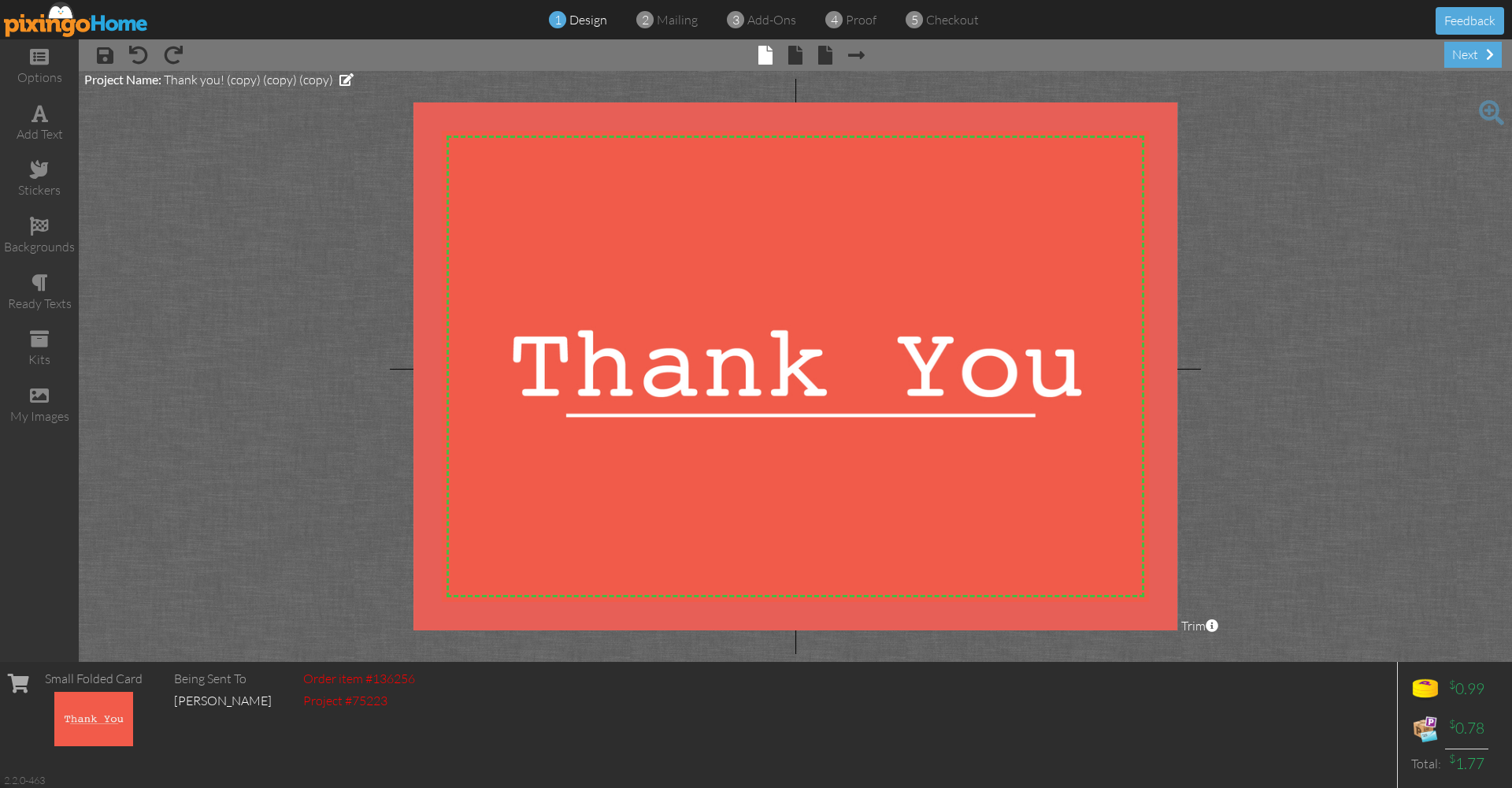
click at [794, 44] on span "× inside" at bounding box center [787, 54] width 30 height 26
click at [793, 55] on span at bounding box center [795, 55] width 14 height 19
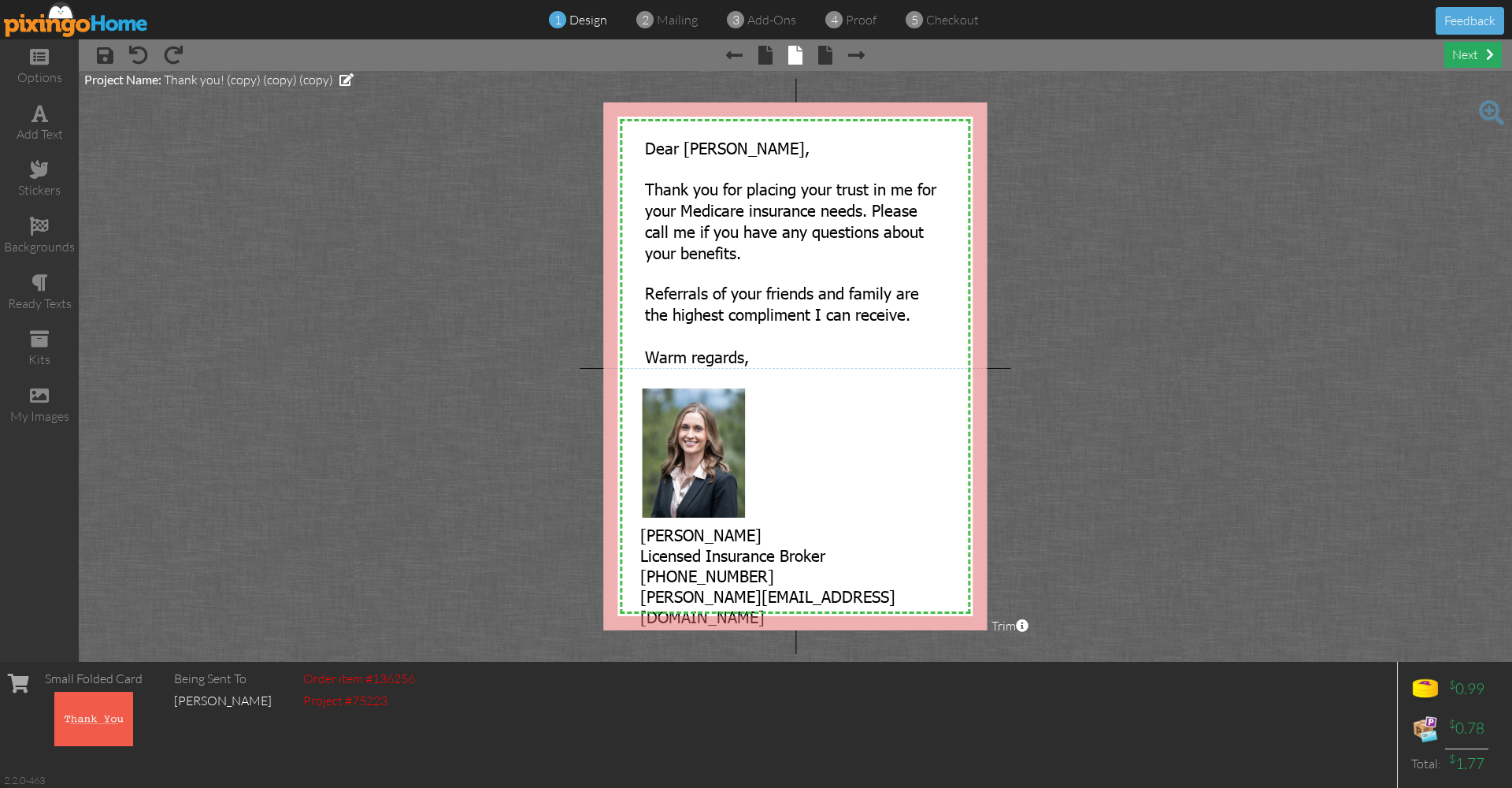
click at [1471, 51] on div "next" at bounding box center [1473, 54] width 57 height 26
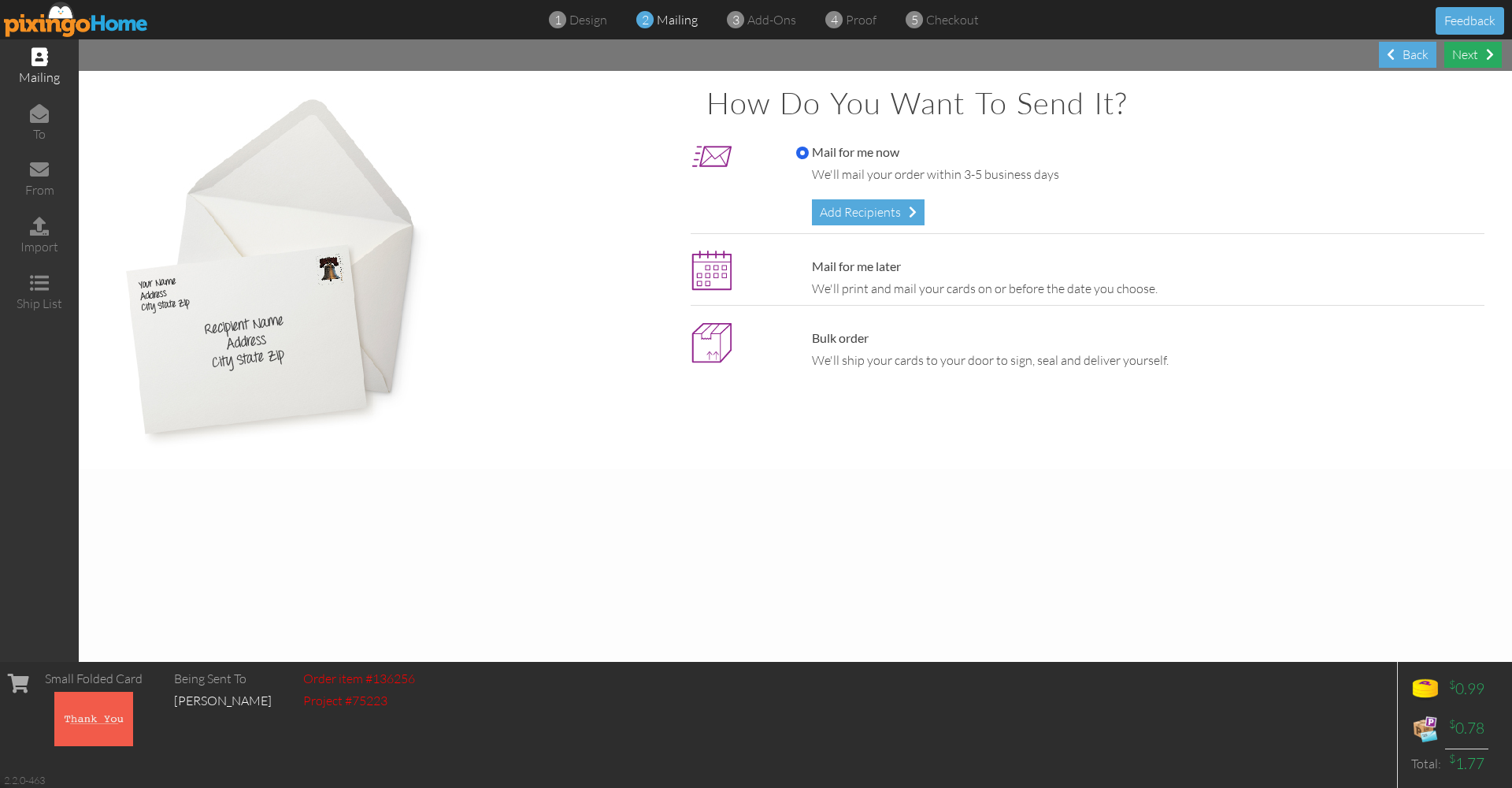
click at [1472, 54] on div "Next" at bounding box center [1473, 54] width 57 height 26
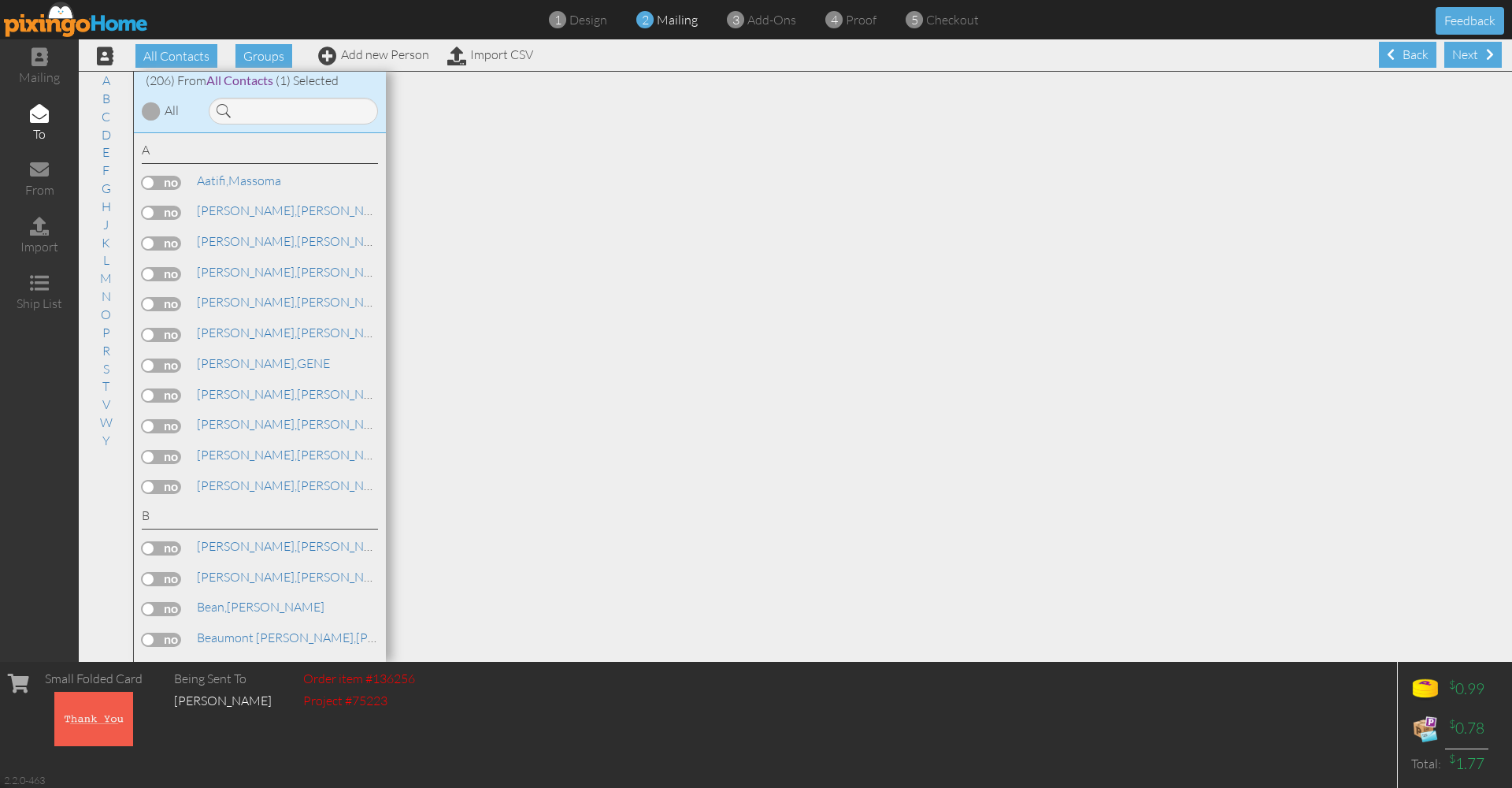
click at [1472, 54] on div "Next" at bounding box center [1473, 54] width 57 height 26
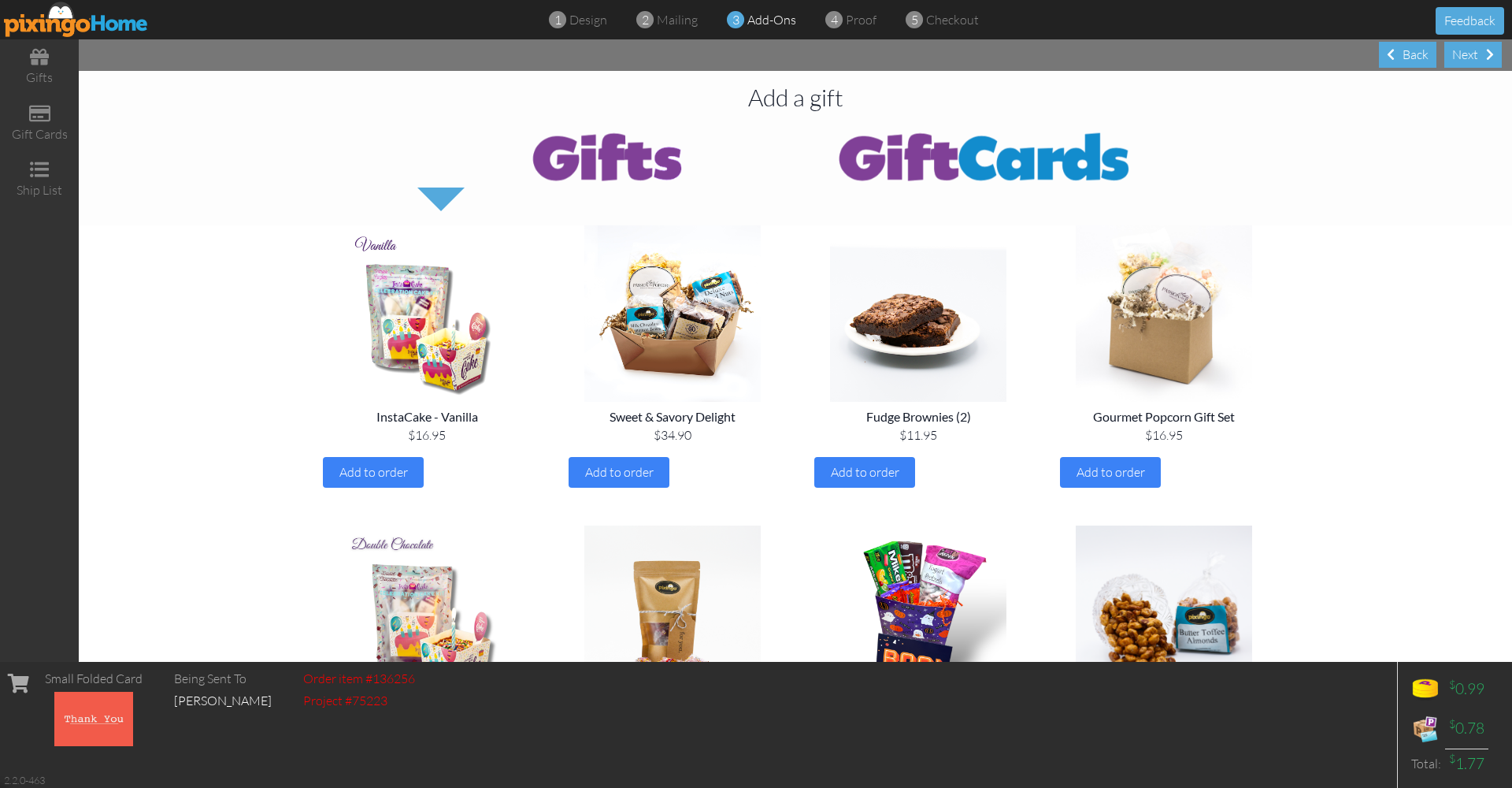
click at [1472, 54] on div "Next" at bounding box center [1473, 54] width 57 height 26
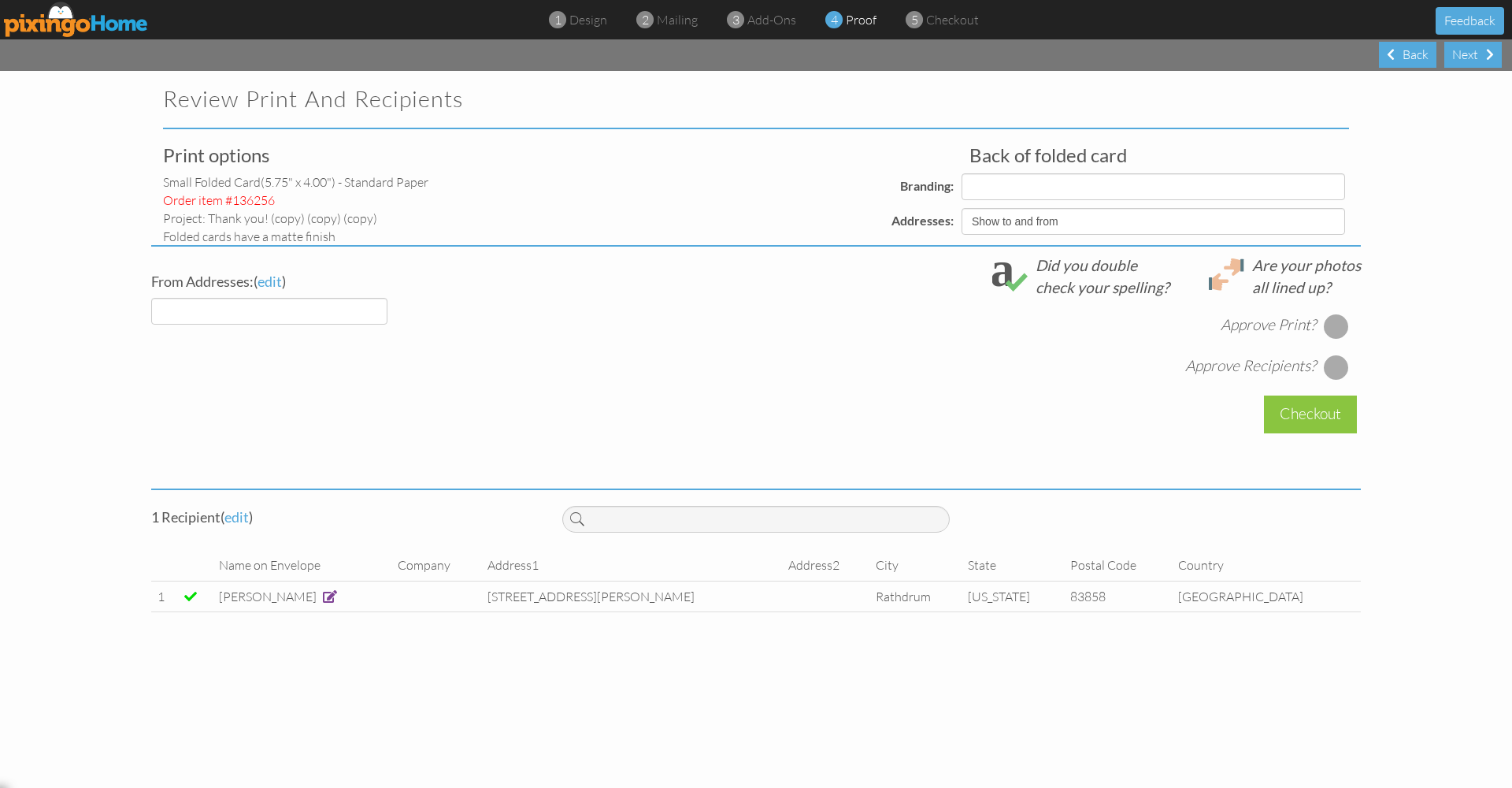
select select "object:994"
select select "object:991"
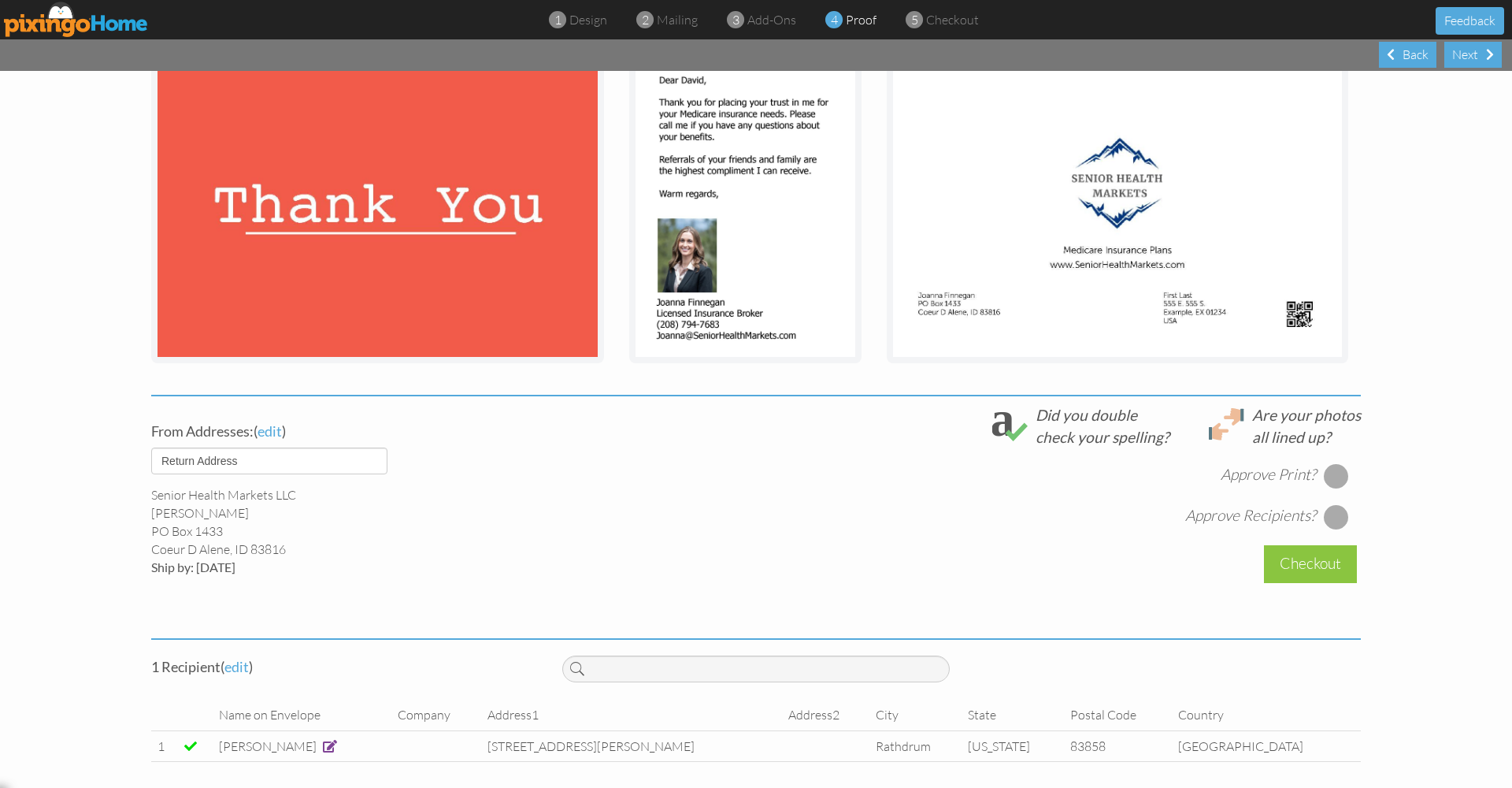
click at [1334, 472] on div at bounding box center [1336, 476] width 26 height 26
click at [1336, 513] on div at bounding box center [1336, 517] width 26 height 26
click at [1328, 572] on div "Checkout" at bounding box center [1310, 564] width 93 height 37
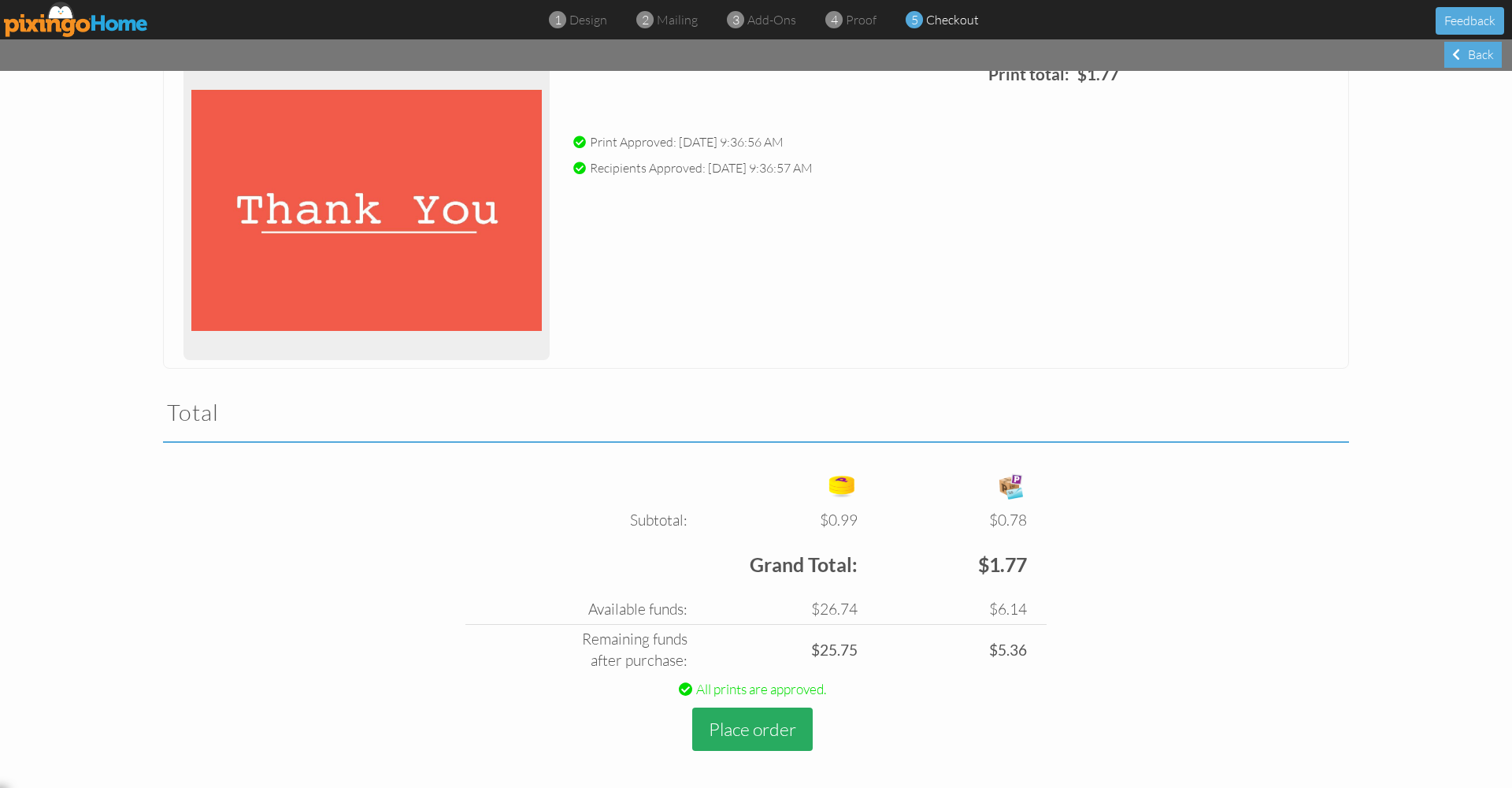
scroll to position [205, 0]
click at [729, 738] on button "Place order" at bounding box center [752, 731] width 120 height 43
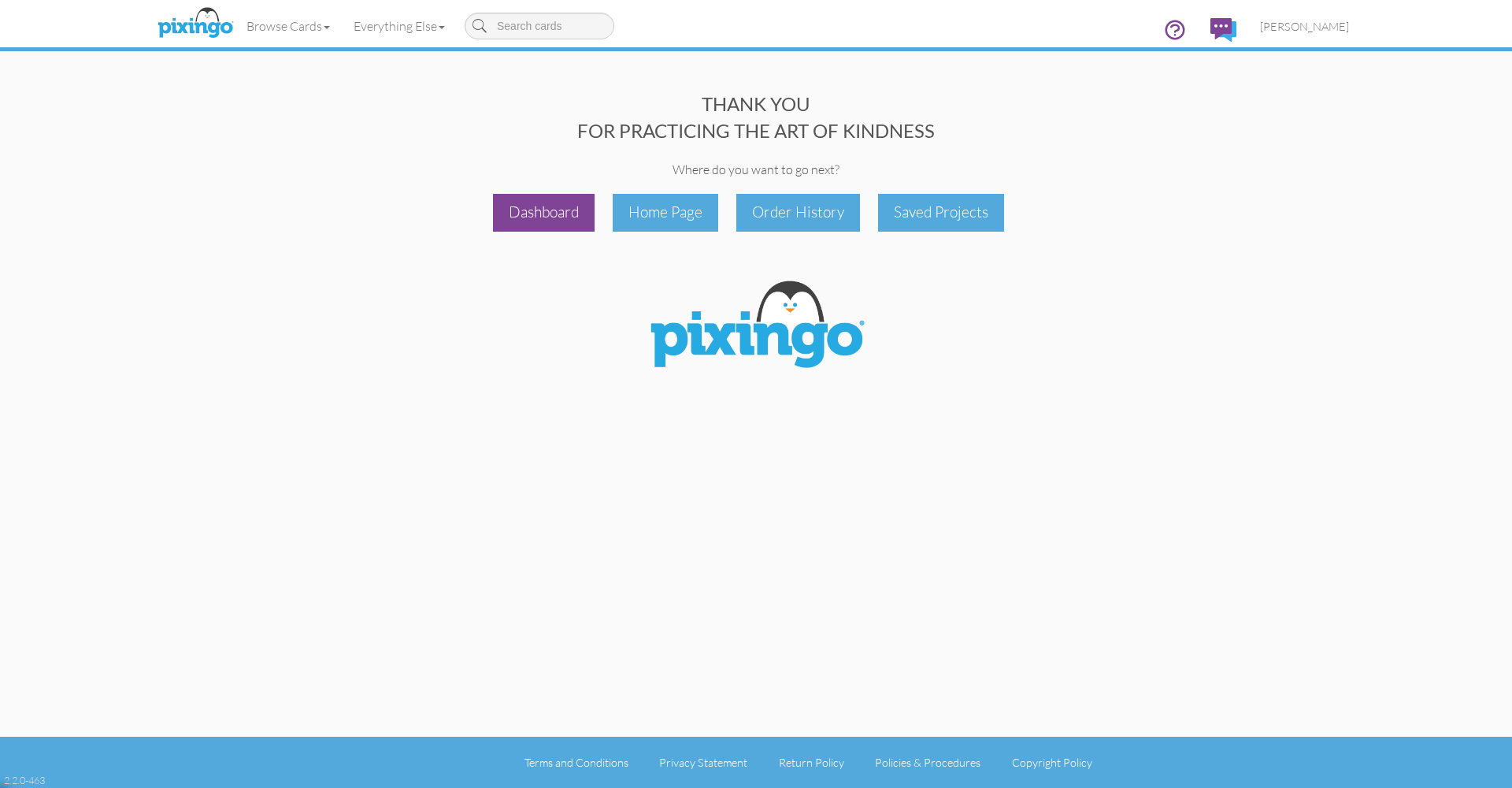
click at [548, 216] on div "Dashboard" at bounding box center [543, 212] width 101 height 37
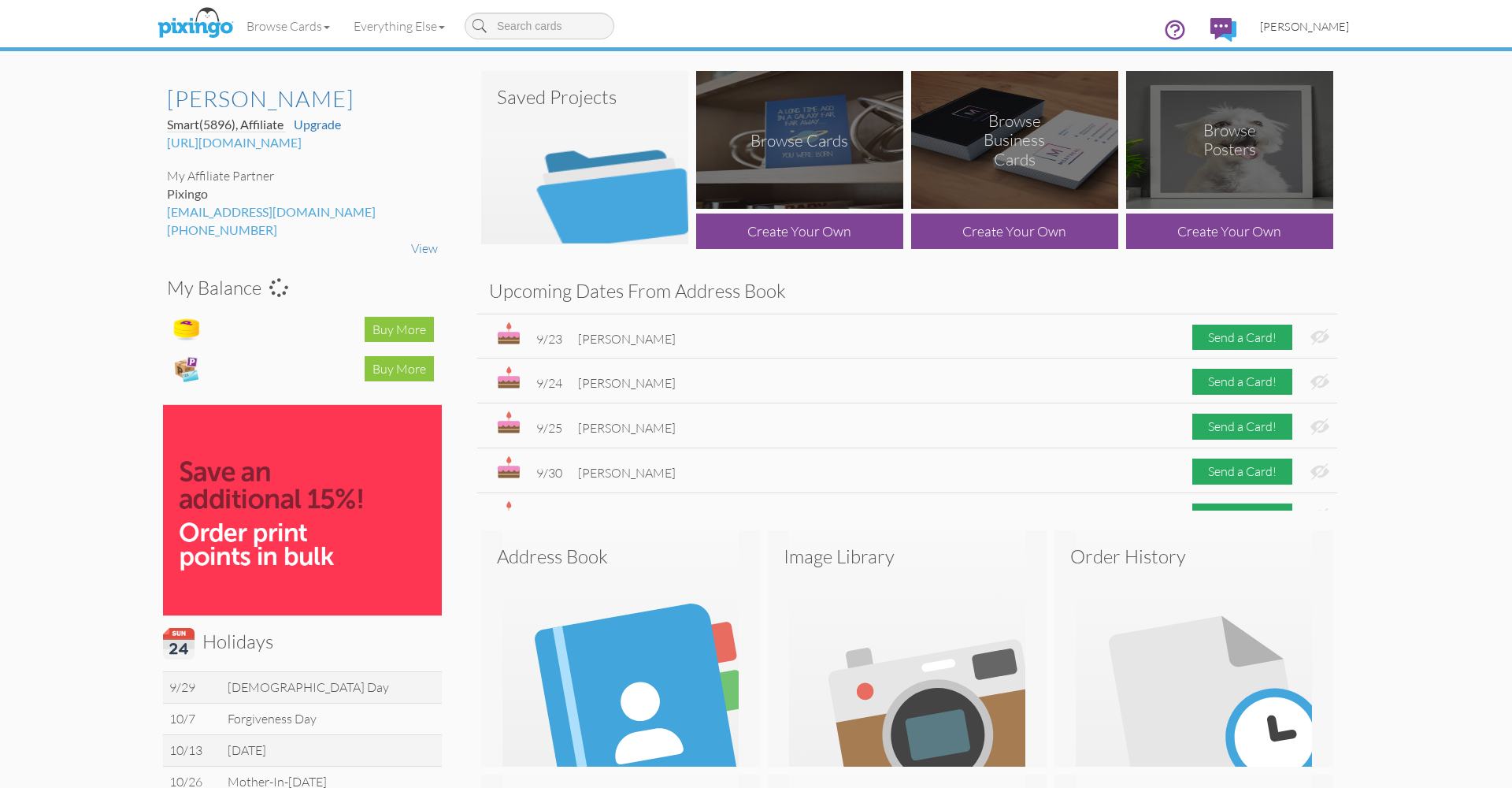
click at [1289, 30] on span "[PERSON_NAME]" at bounding box center [1305, 26] width 89 height 14
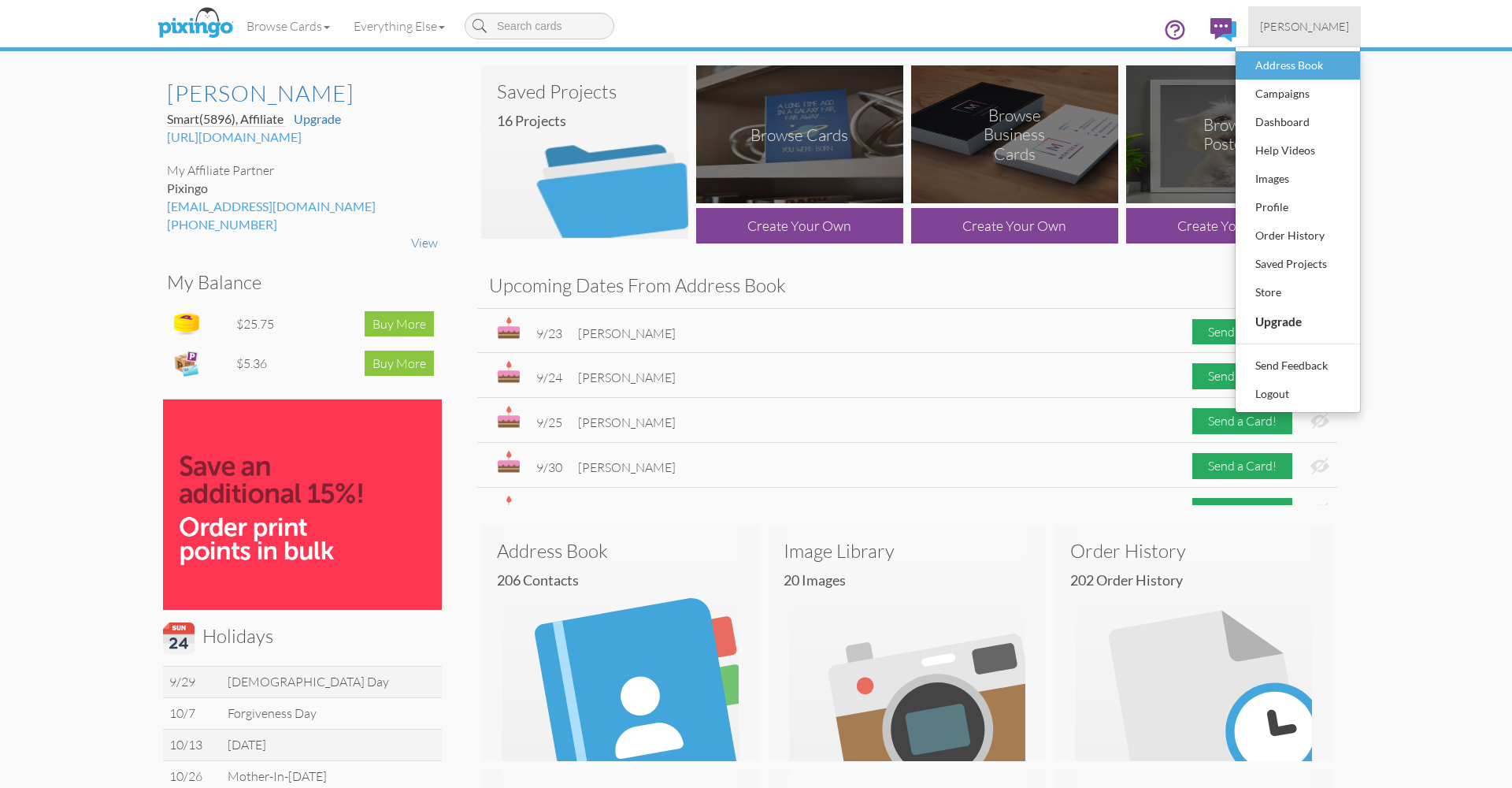
scroll to position [6, 0]
click at [1291, 63] on div "Address Book" at bounding box center [1297, 65] width 93 height 24
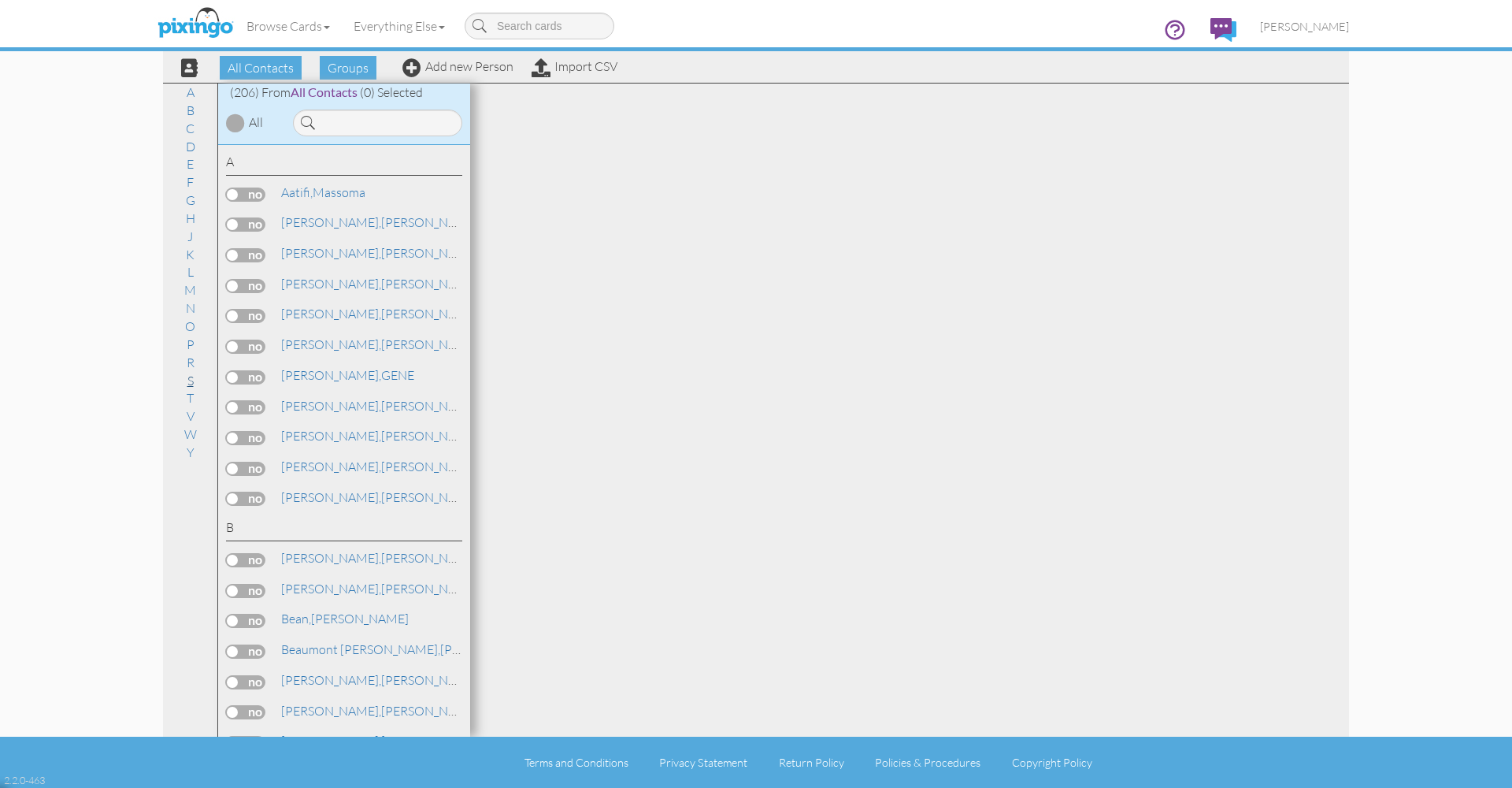
click at [191, 371] on link "S" at bounding box center [191, 381] width 22 height 19
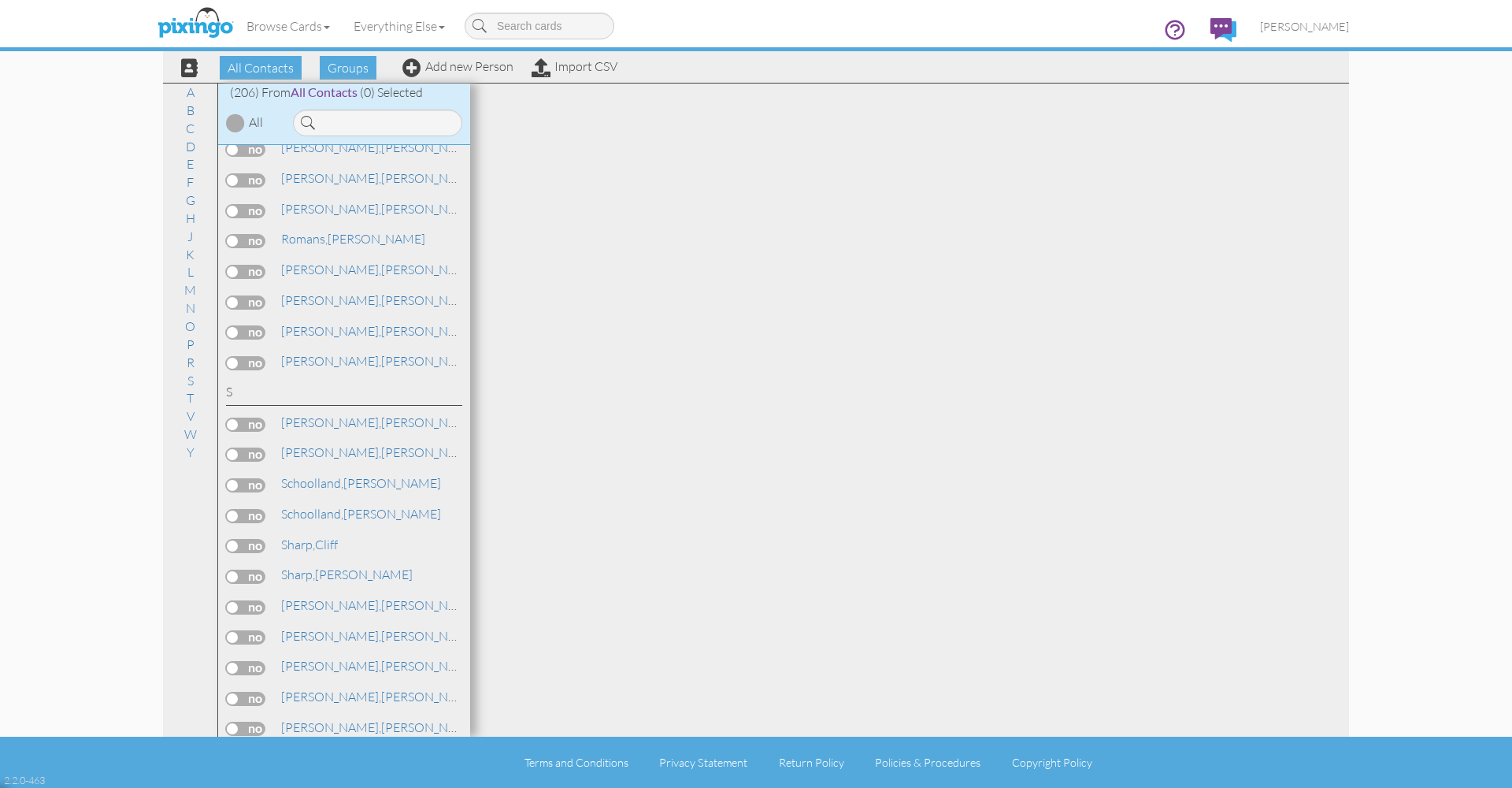
click at [320, 780] on span "Stoddard," at bounding box center [330, 788] width 100 height 16
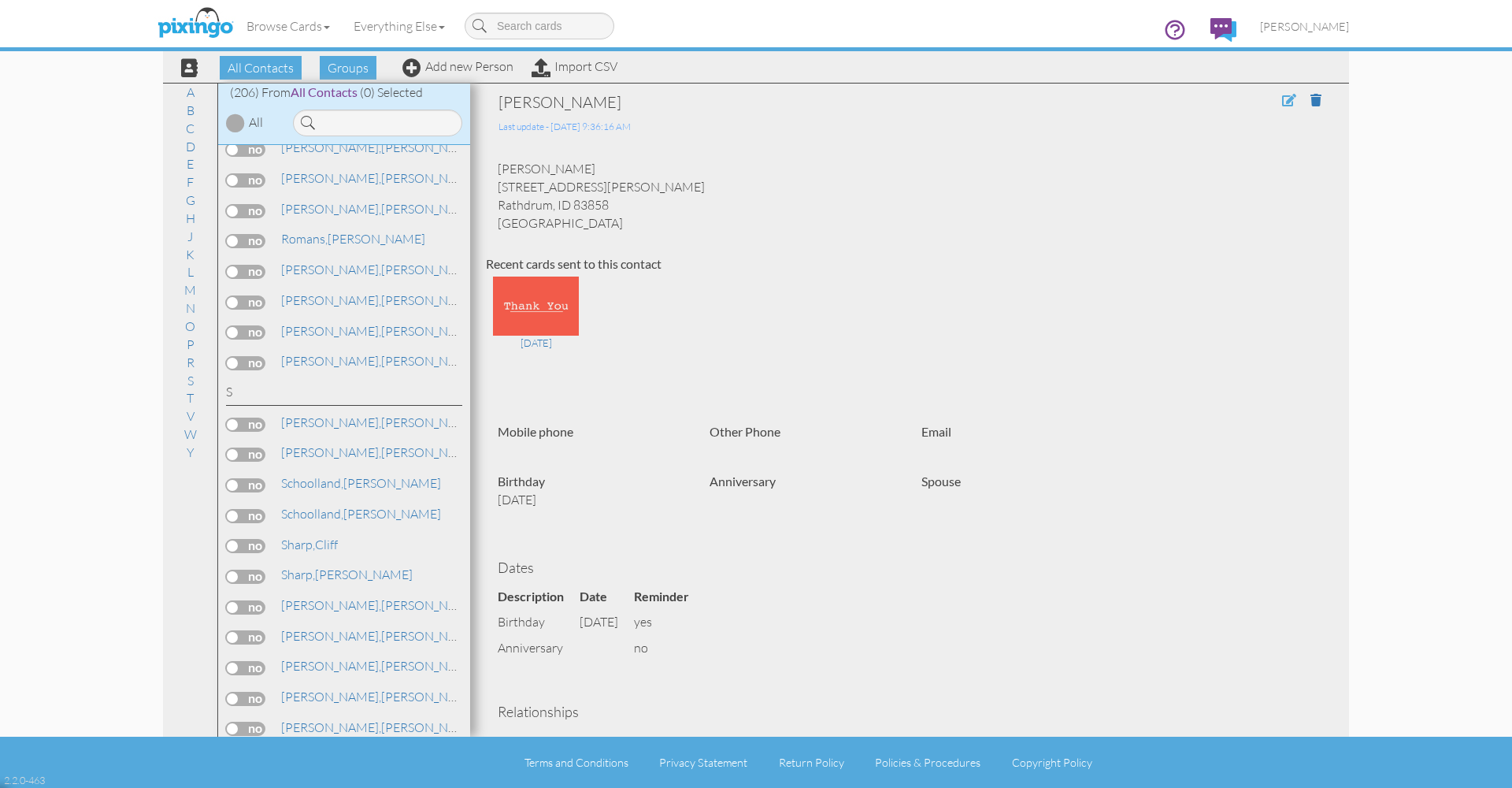
click at [1286, 99] on span at bounding box center [1289, 100] width 14 height 13
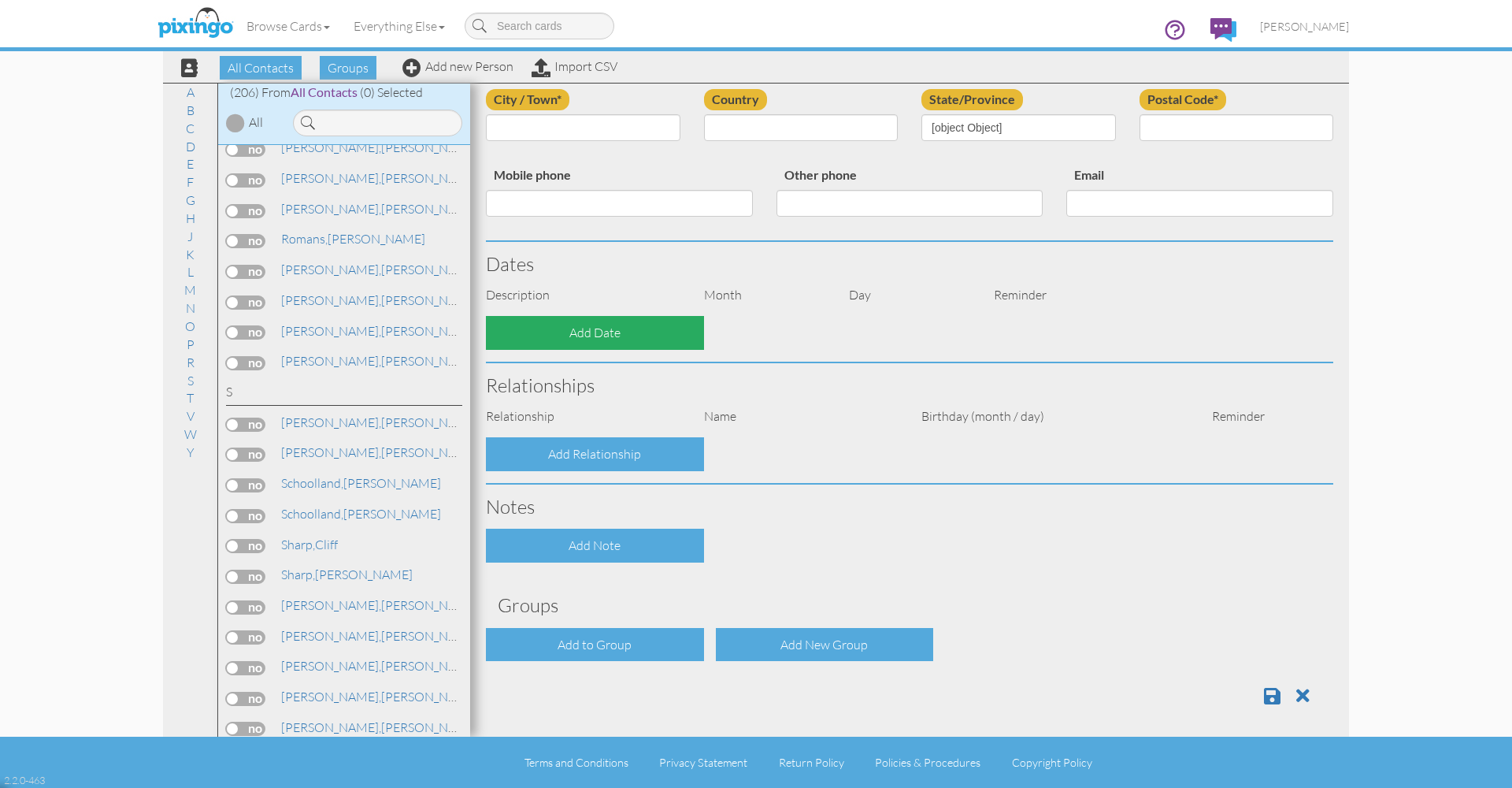
type input "[PERSON_NAME]"
type input "[STREET_ADDRESS][PERSON_NAME]"
type input "Rathdrum"
type input "83858"
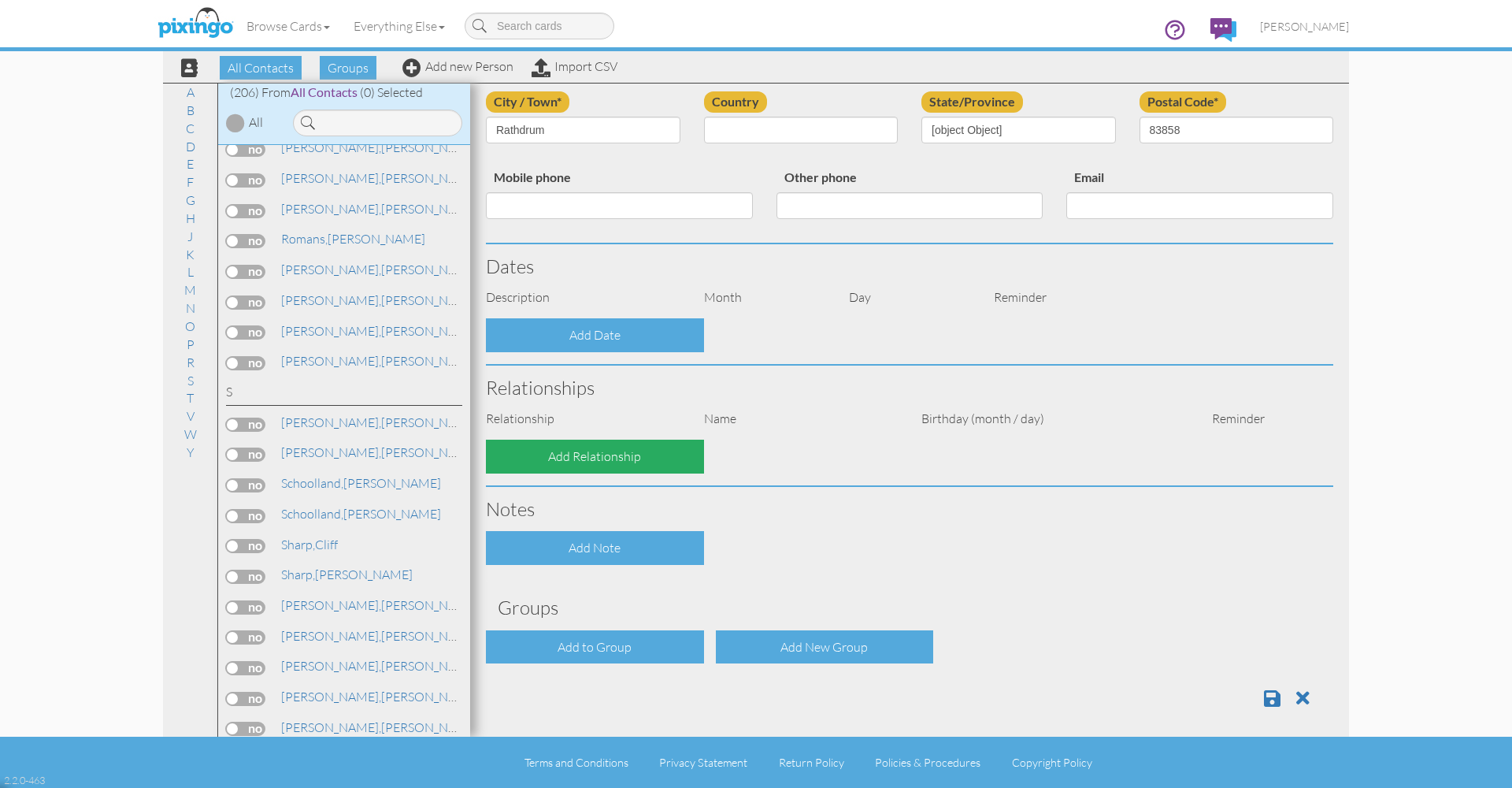
select select "object:2234"
select select "object:2479"
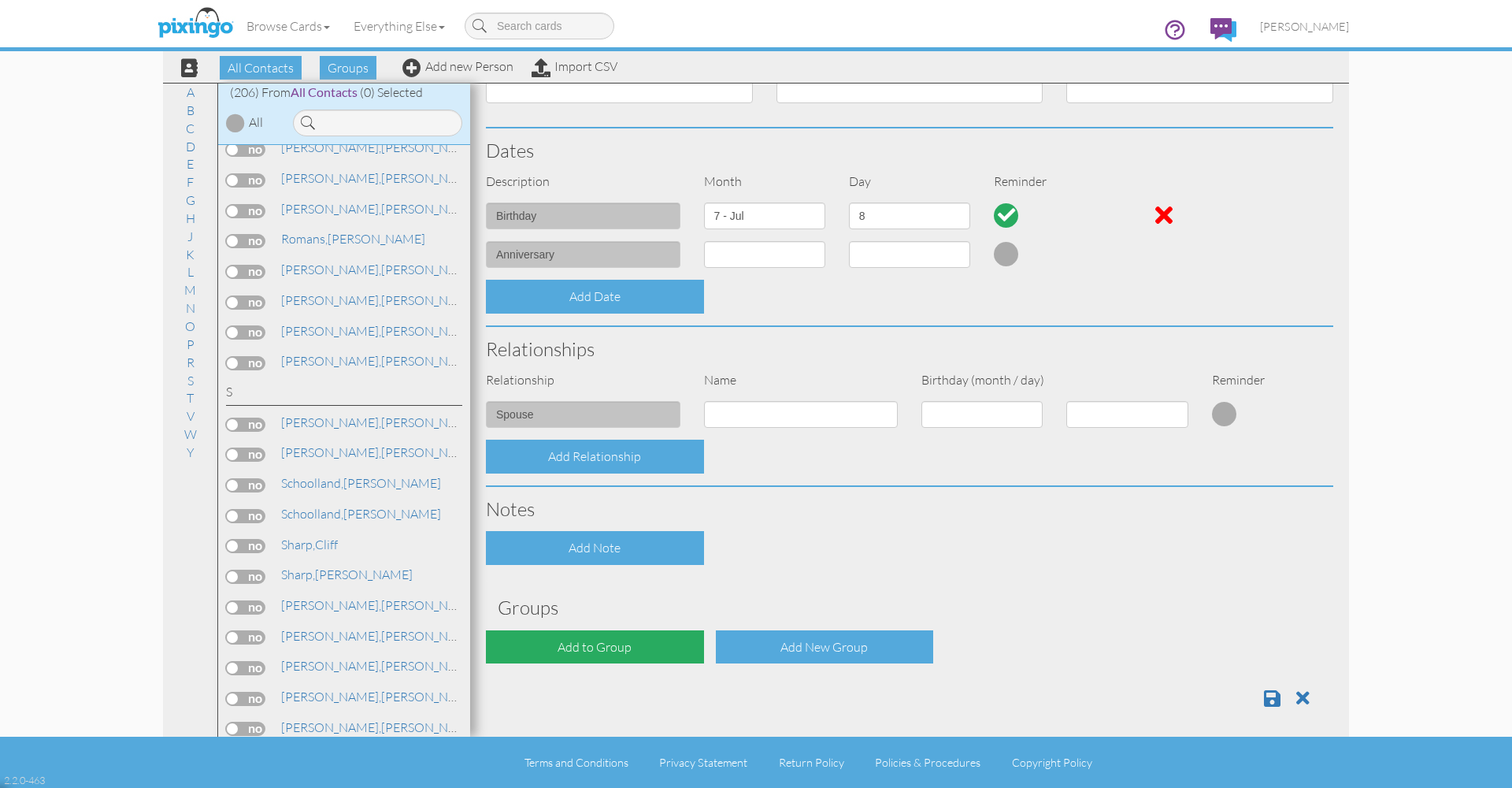
scroll to position [311, 0]
click at [591, 644] on div "Add to Group" at bounding box center [594, 647] width 218 height 34
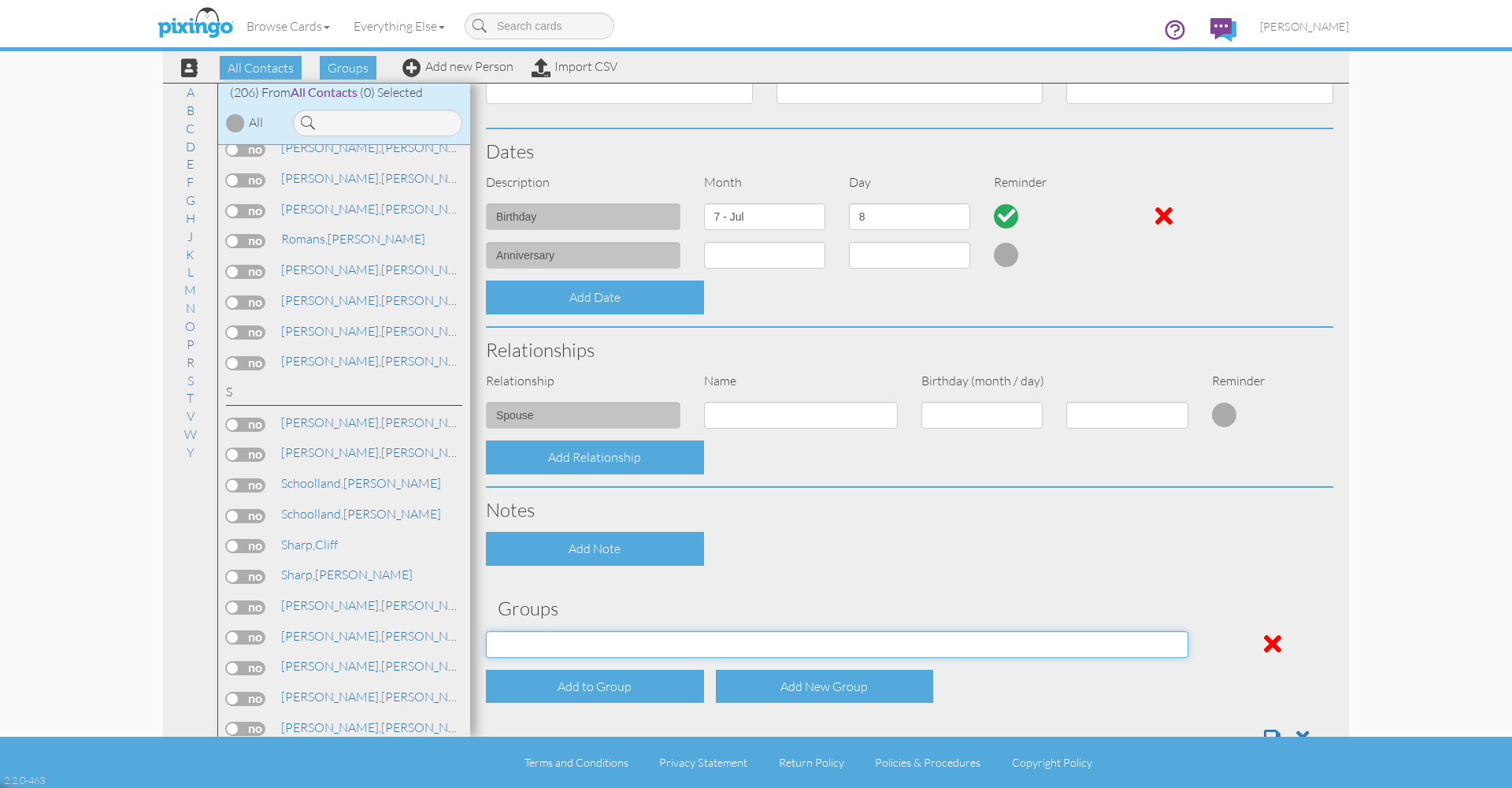
select select "object:2561"
click at [1273, 729] on span at bounding box center [1272, 738] width 17 height 19
